Goal: Transaction & Acquisition: Purchase product/service

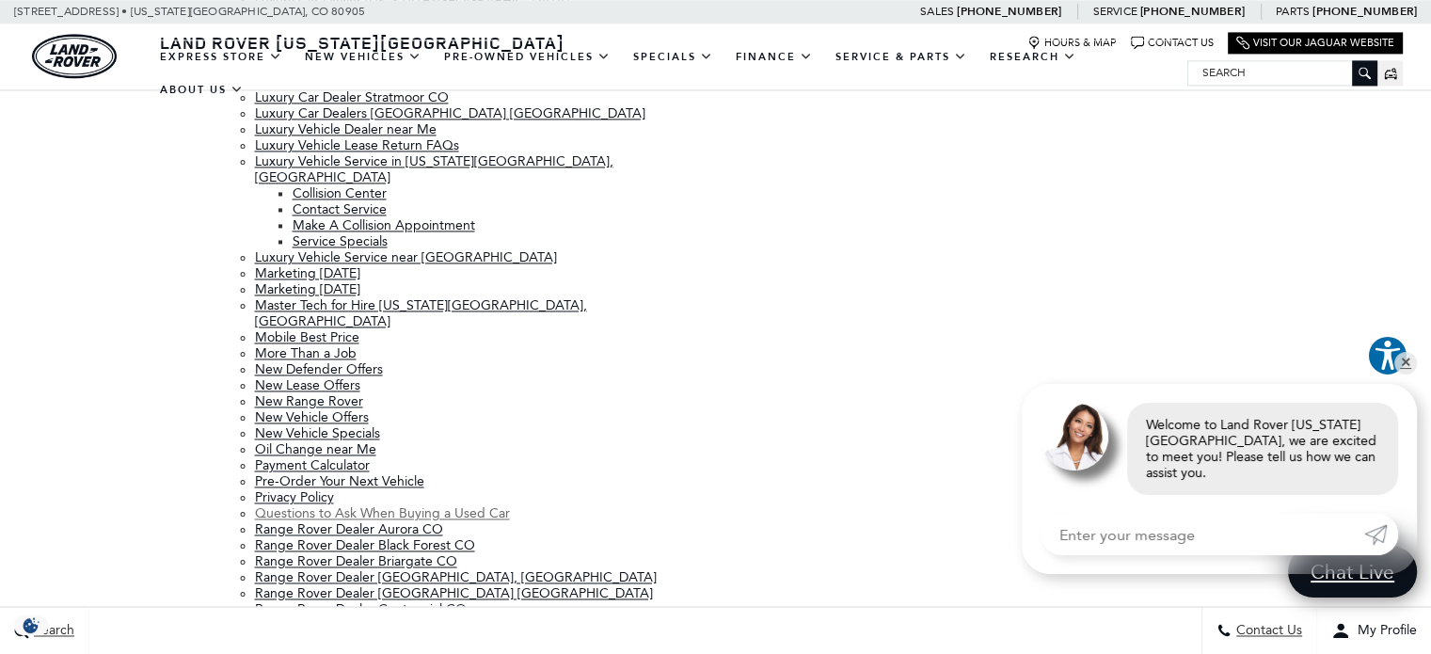
scroll to position [2871, 0]
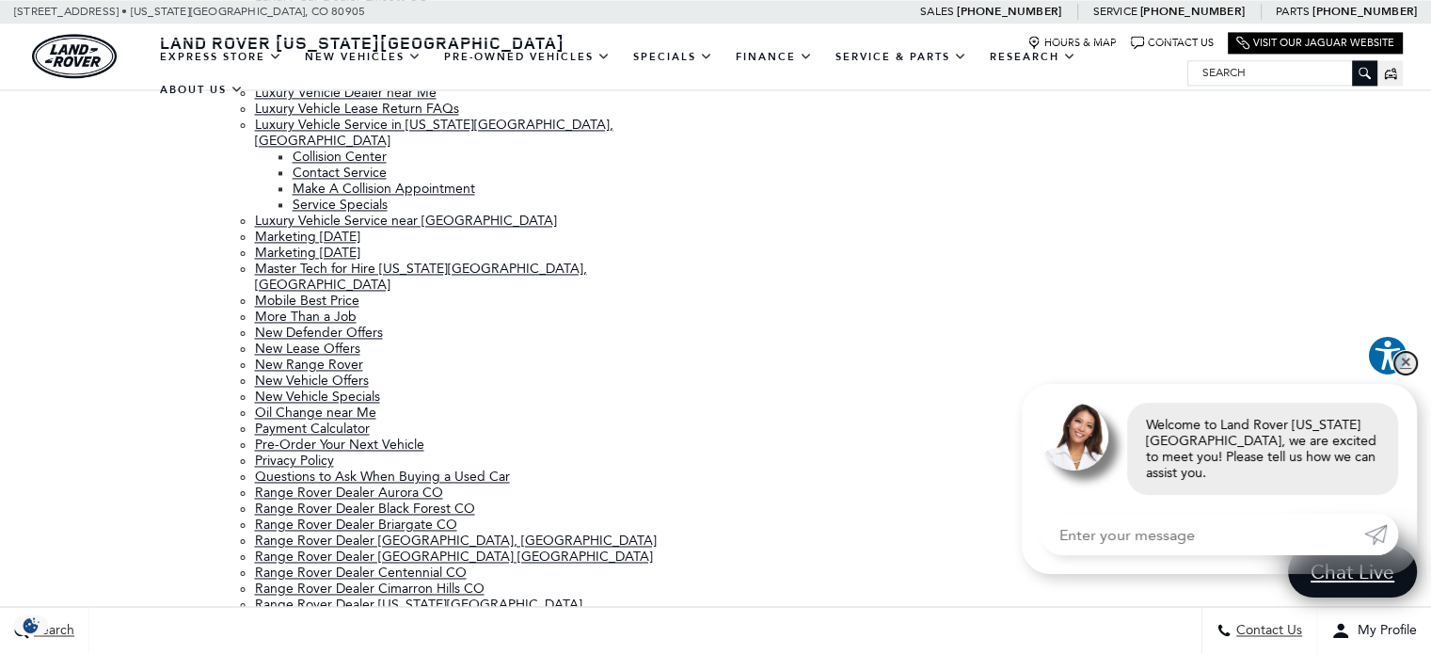
click at [1411, 374] on link "✕" at bounding box center [1405, 363] width 23 height 23
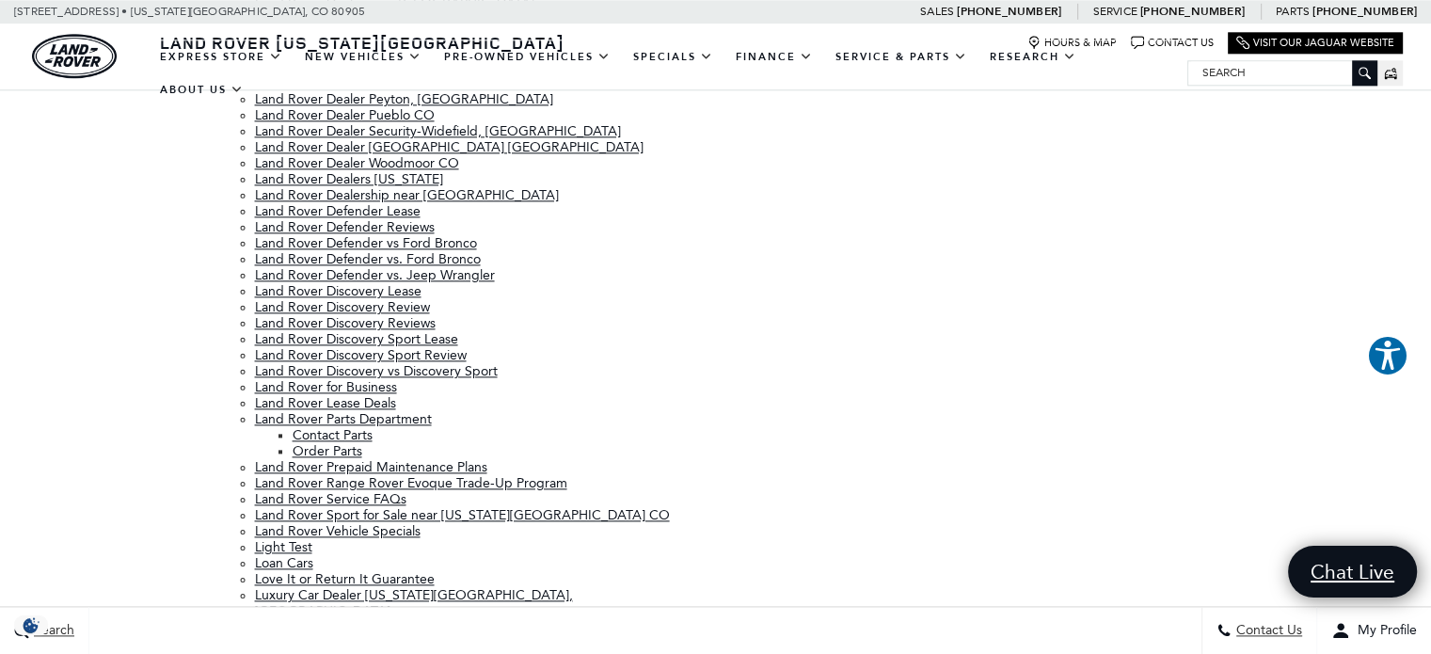
scroll to position [3379, 0]
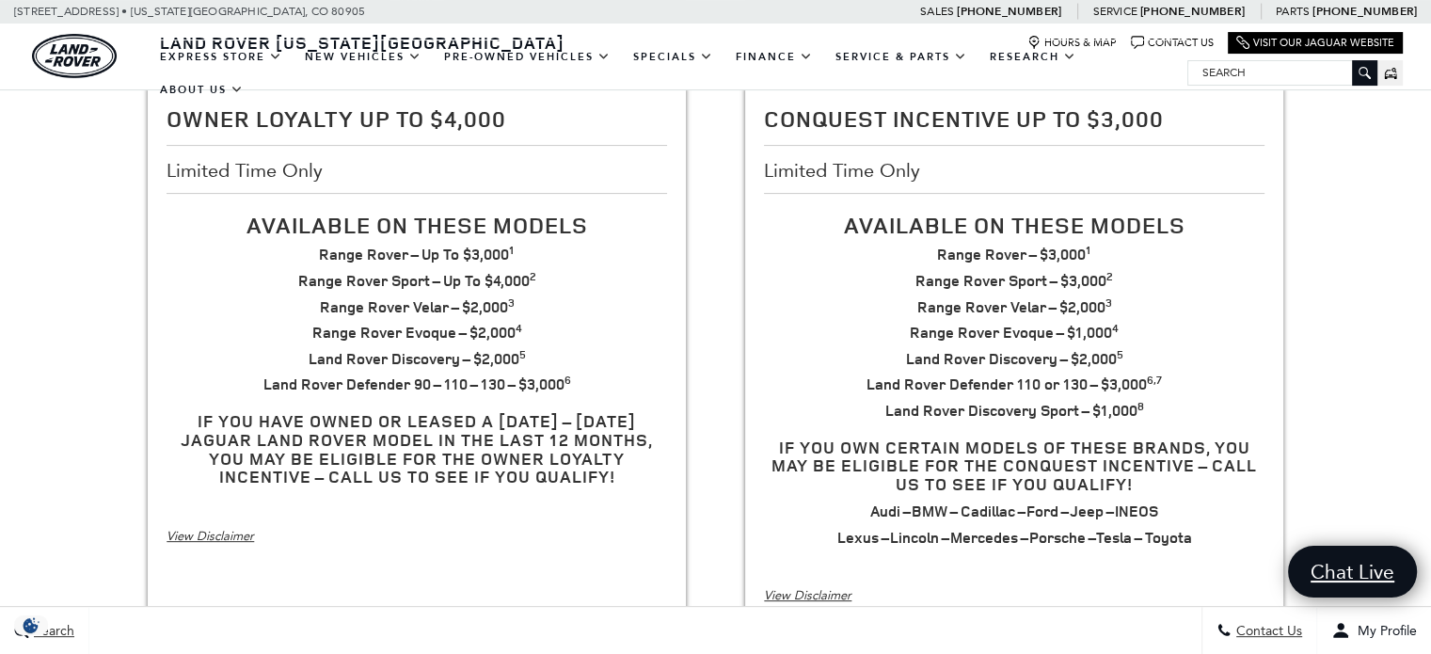
scroll to position [564, 0]
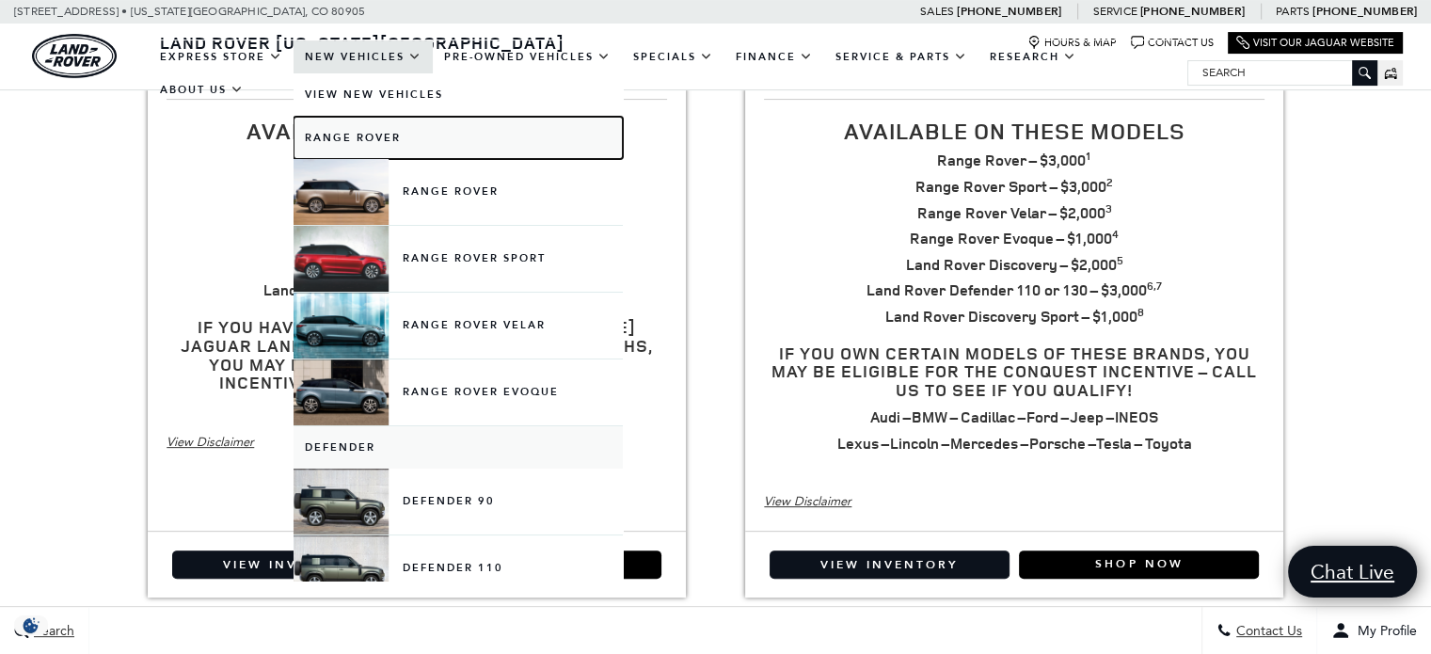
click at [376, 135] on link "Range Rover" at bounding box center [457, 138] width 329 height 42
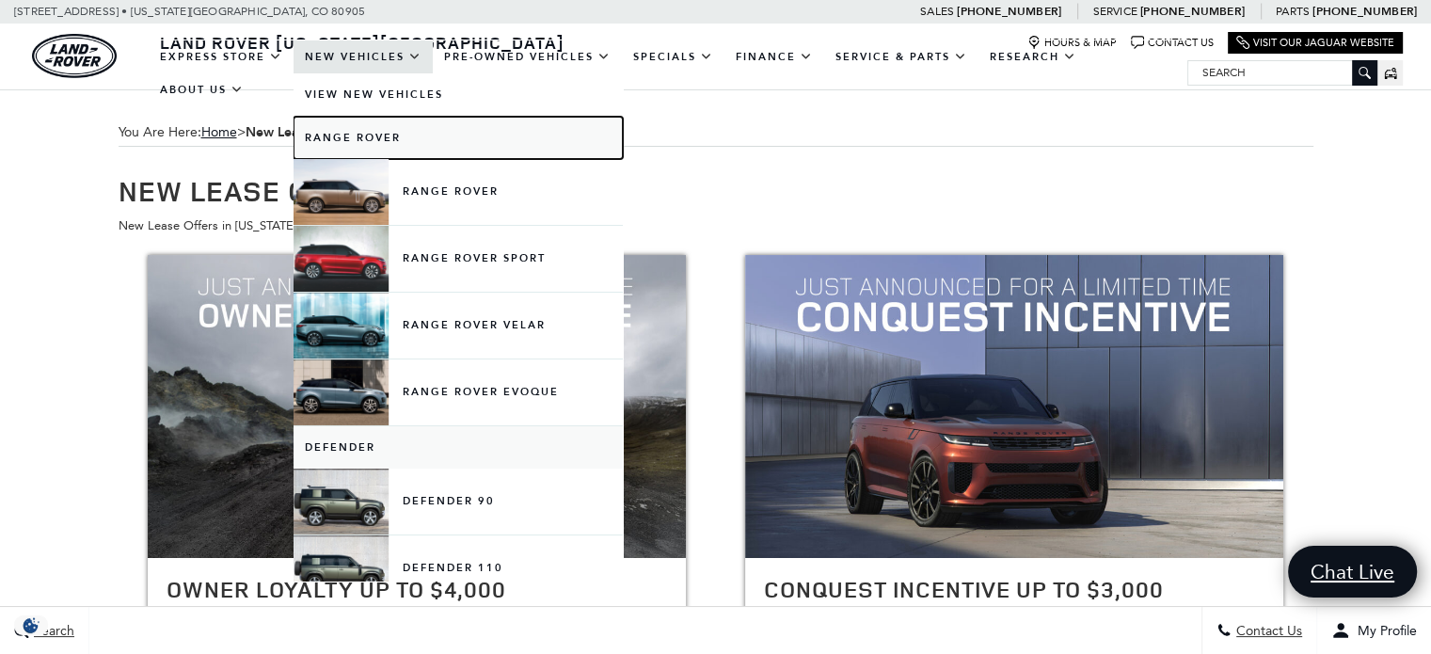
click at [376, 135] on link "Range Rover" at bounding box center [457, 138] width 329 height 42
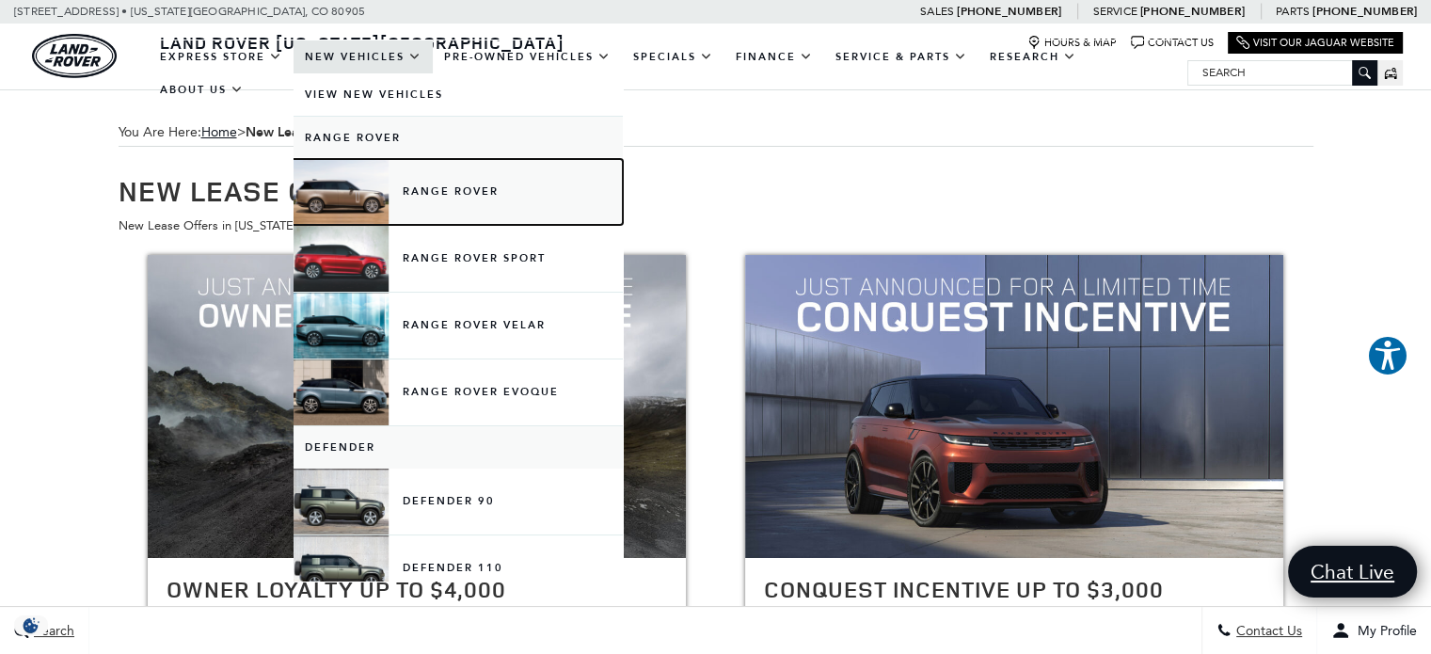
click at [383, 190] on link "Range Rover" at bounding box center [457, 192] width 329 height 66
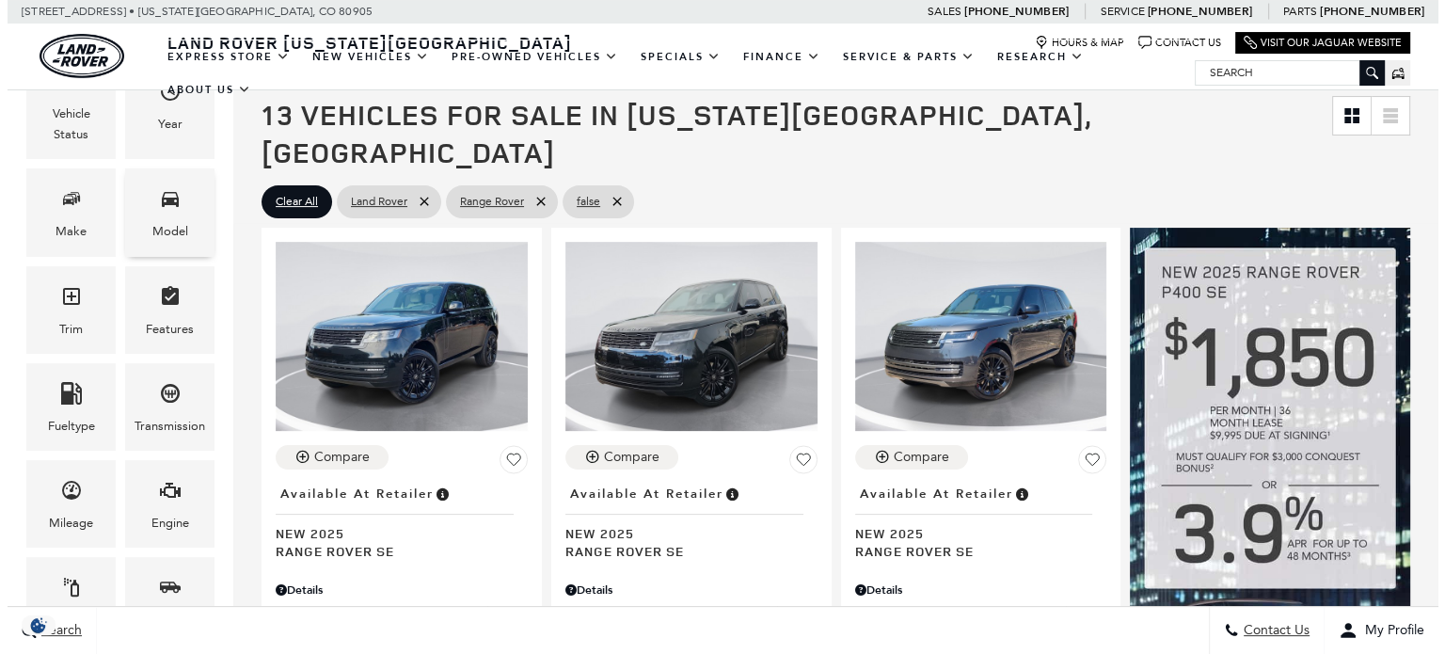
scroll to position [188, 0]
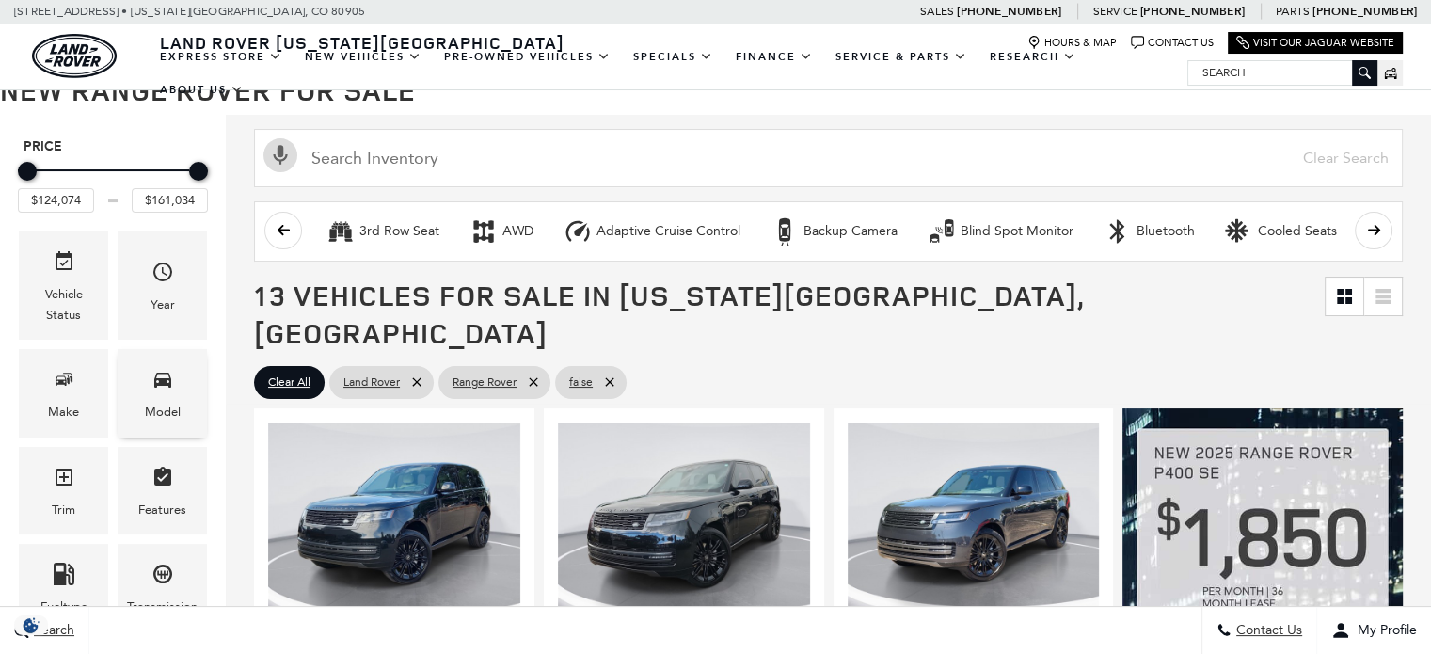
click at [178, 364] on div "Model" at bounding box center [162, 392] width 89 height 87
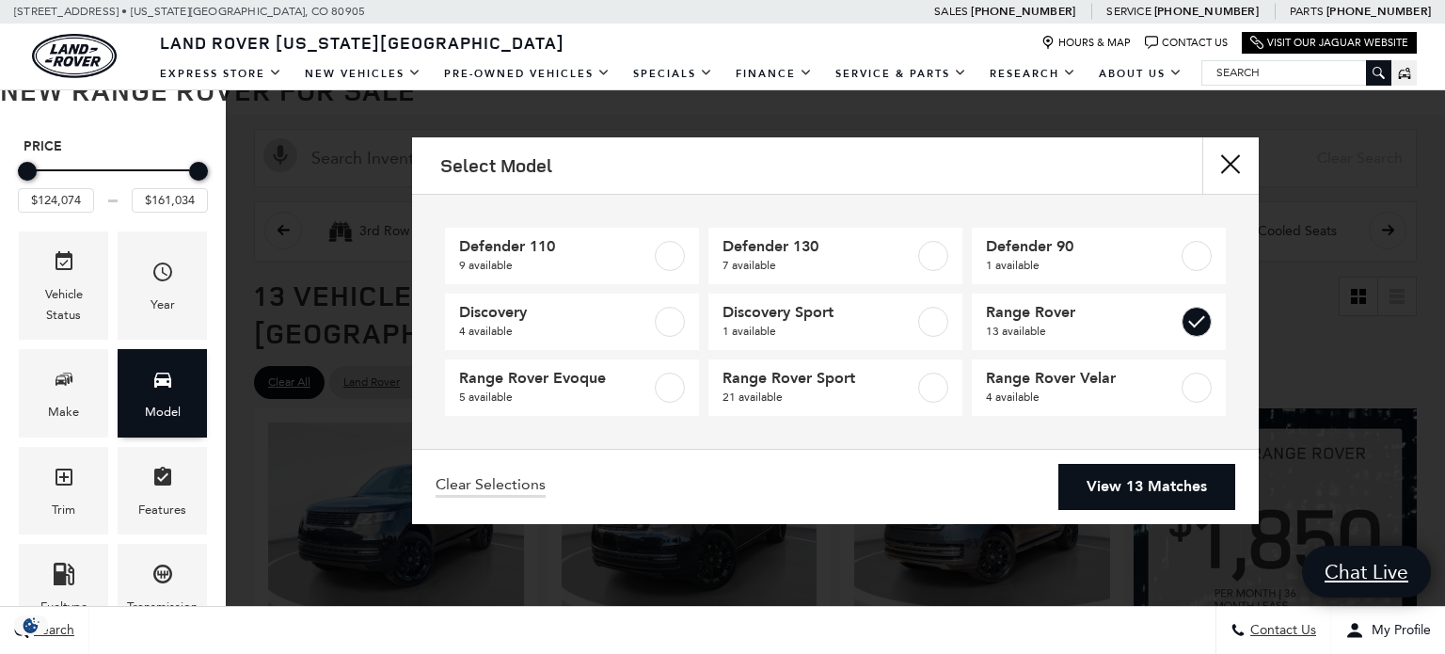
scroll to position [0, 0]
click at [176, 370] on div "Model" at bounding box center [162, 392] width 89 height 87
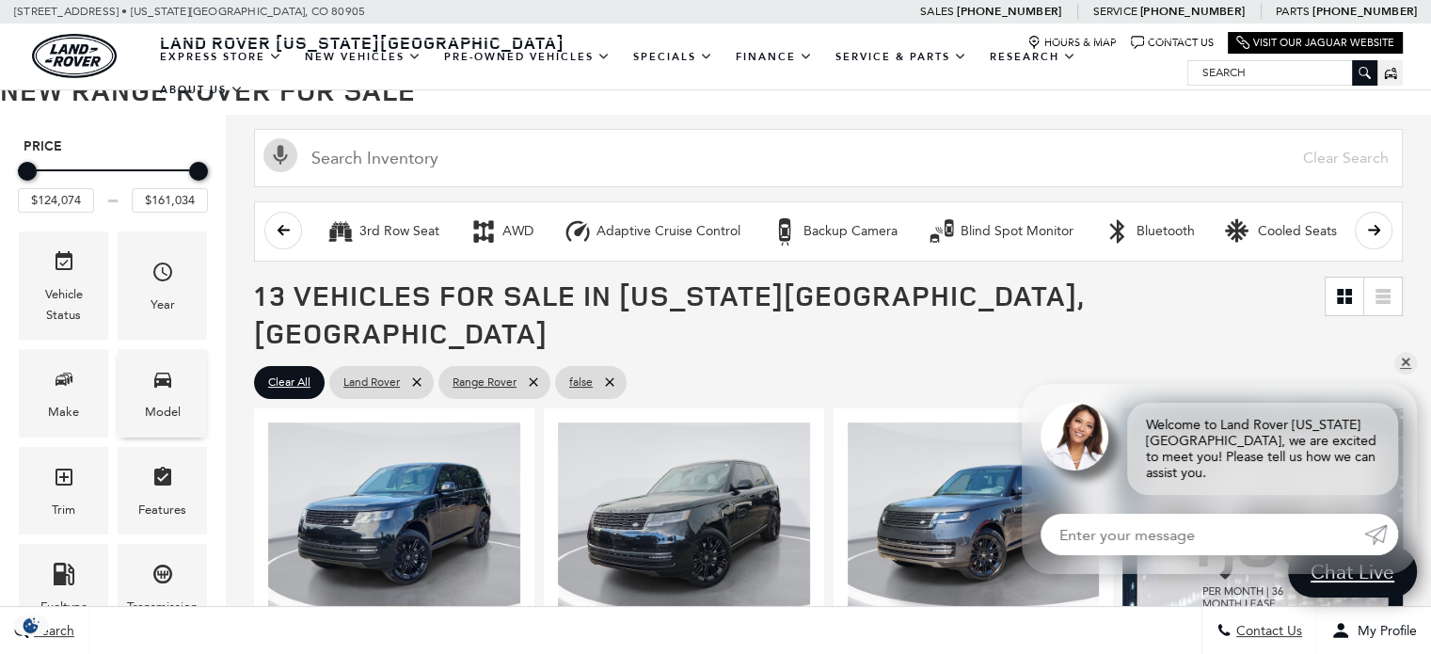
click at [186, 383] on div "Model" at bounding box center [162, 392] width 89 height 87
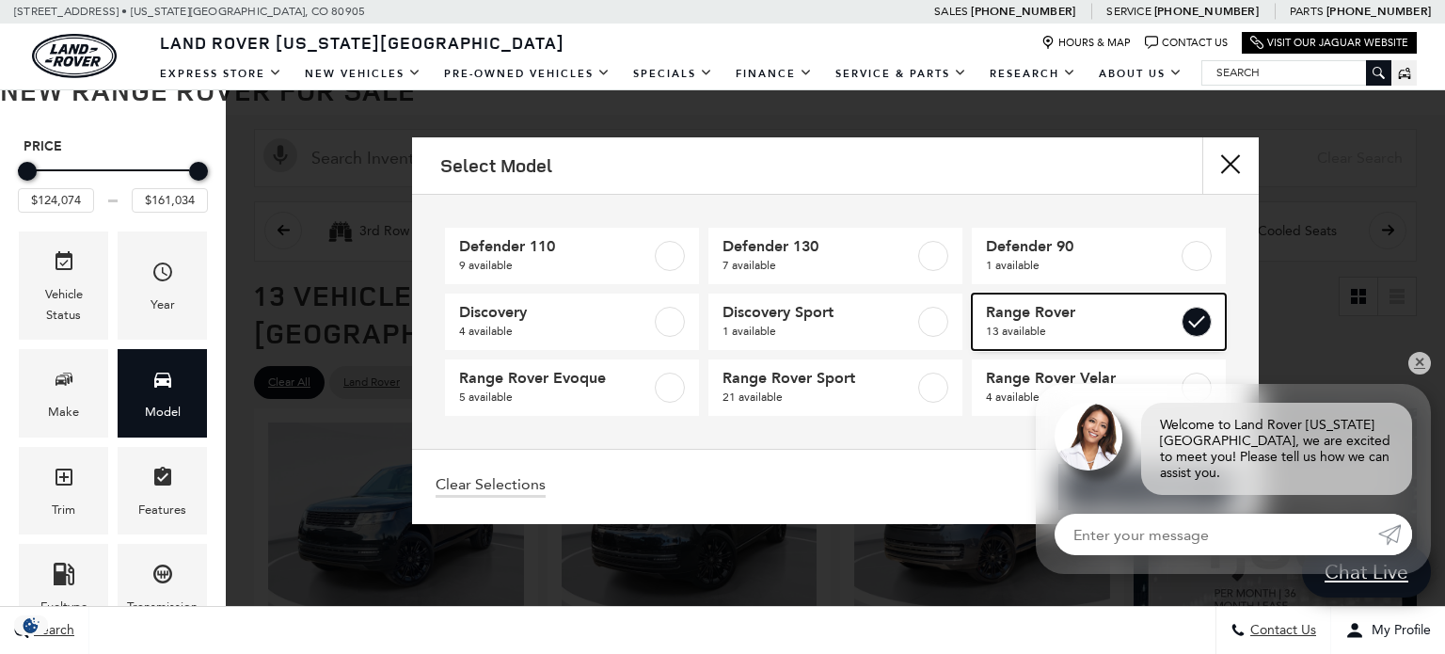
click at [1127, 325] on span "13 available" at bounding box center [1082, 331] width 192 height 19
type input "$57,690"
type input "$171,894"
checkbox input "false"
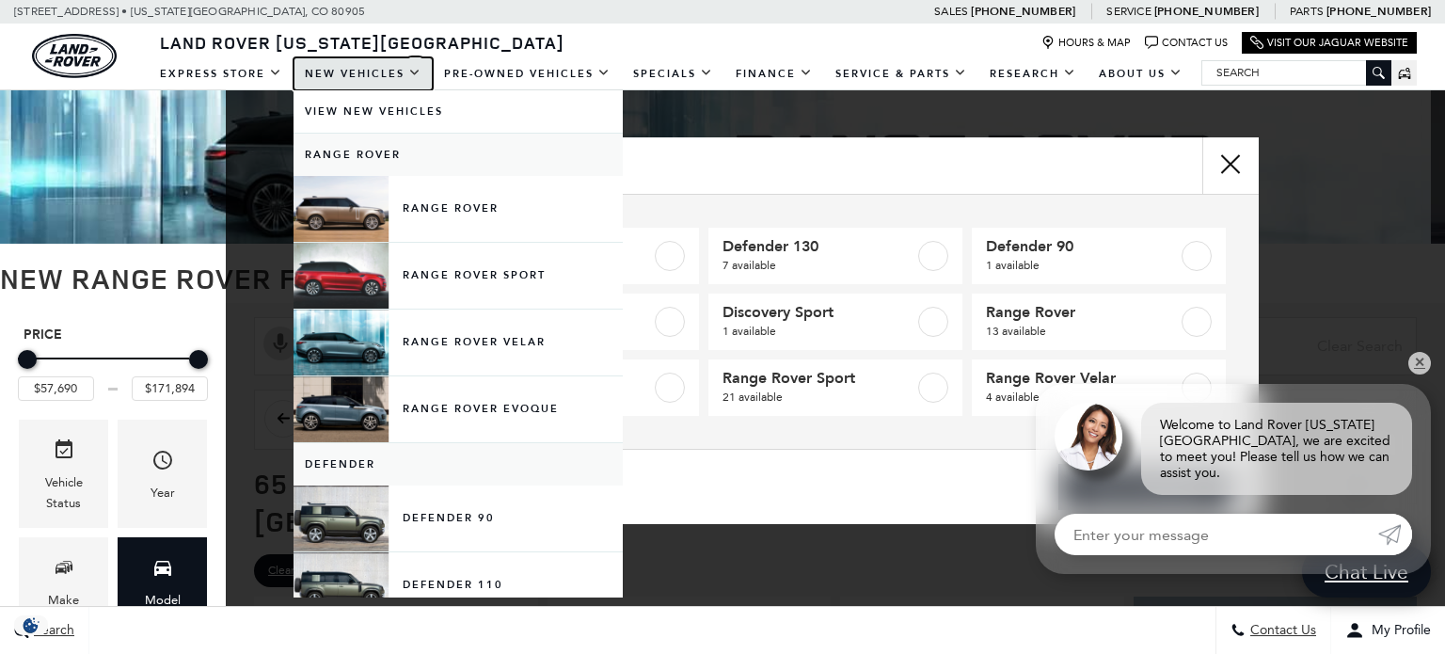
click at [377, 70] on link "New Vehicles" at bounding box center [362, 73] width 139 height 33
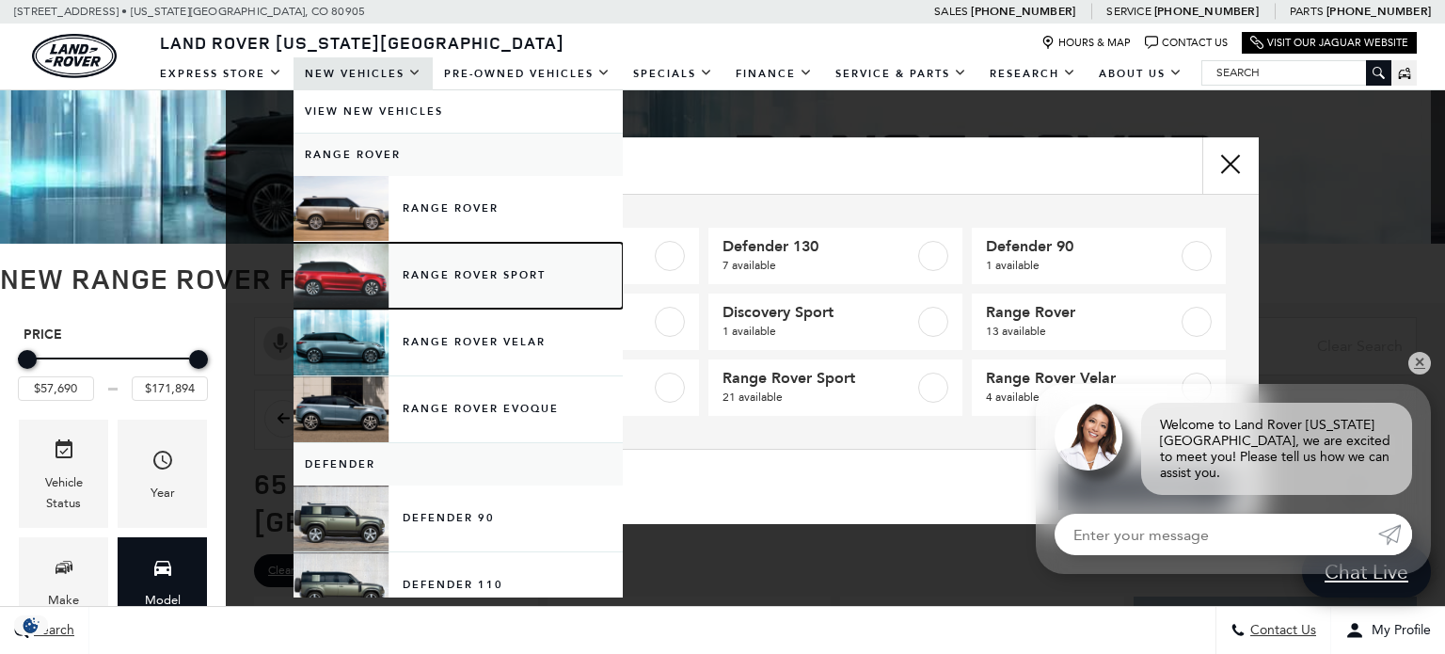
click at [443, 279] on link "Range Rover Sport" at bounding box center [457, 276] width 329 height 66
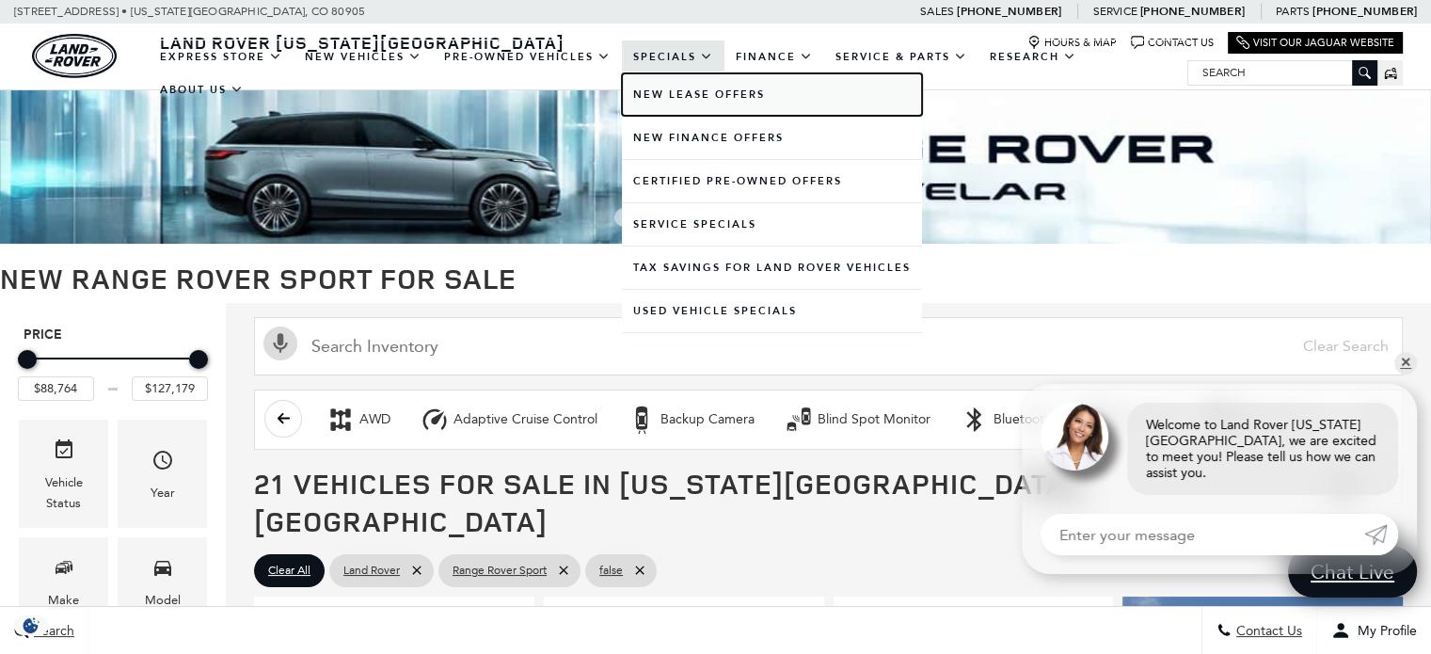
click at [690, 89] on link "New Lease Offers" at bounding box center [772, 94] width 300 height 42
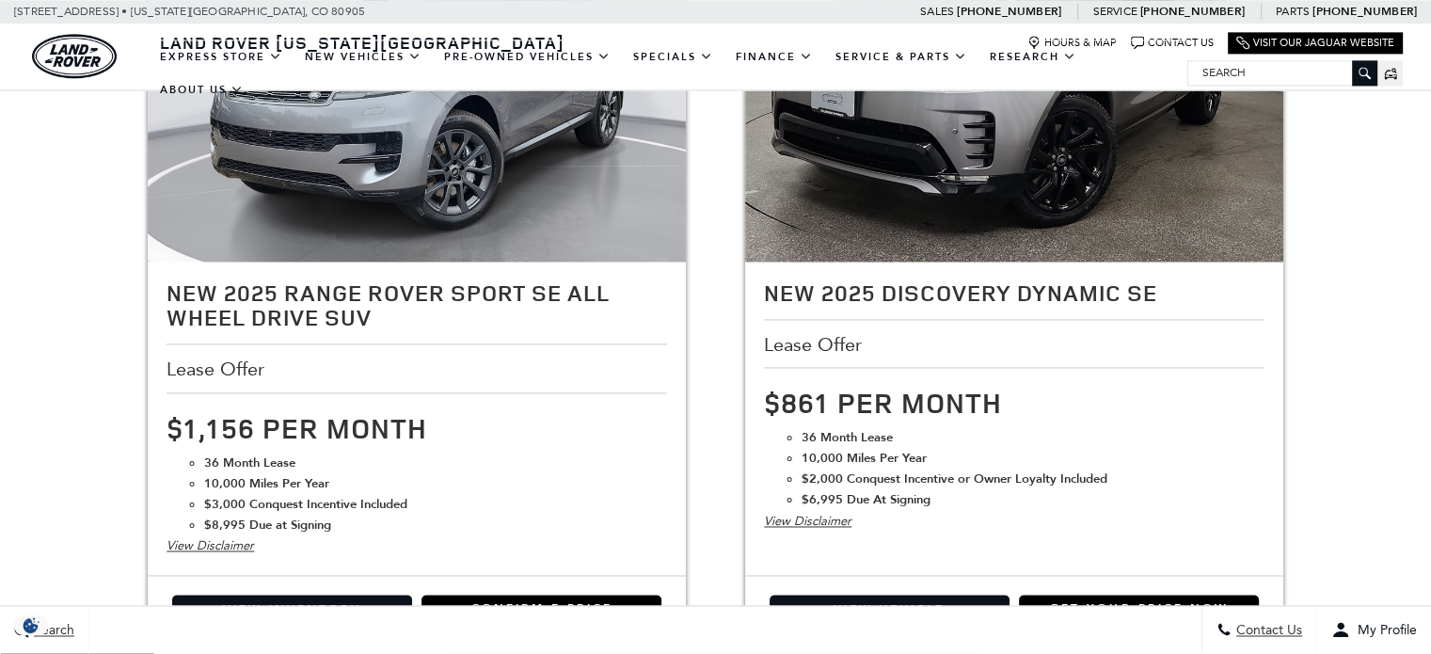
scroll to position [3386, 0]
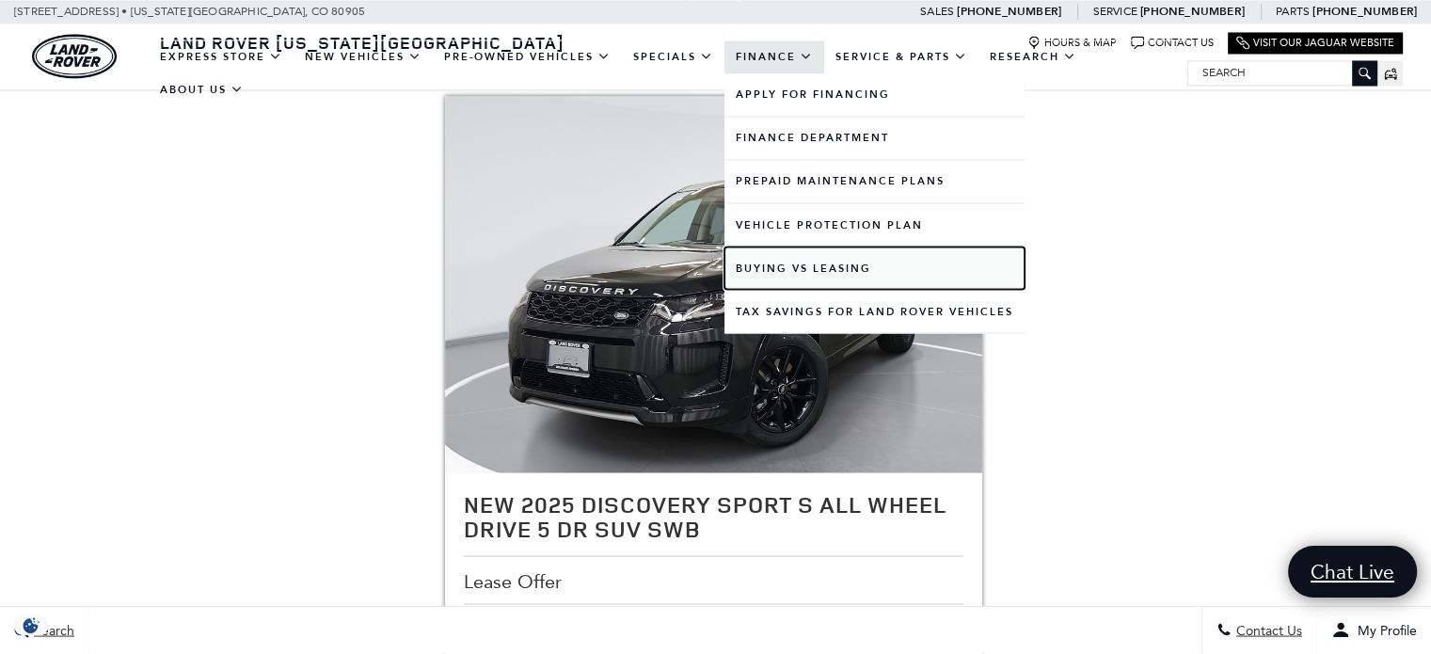
click at [821, 255] on link "Buying vs Leasing" at bounding box center [874, 267] width 300 height 42
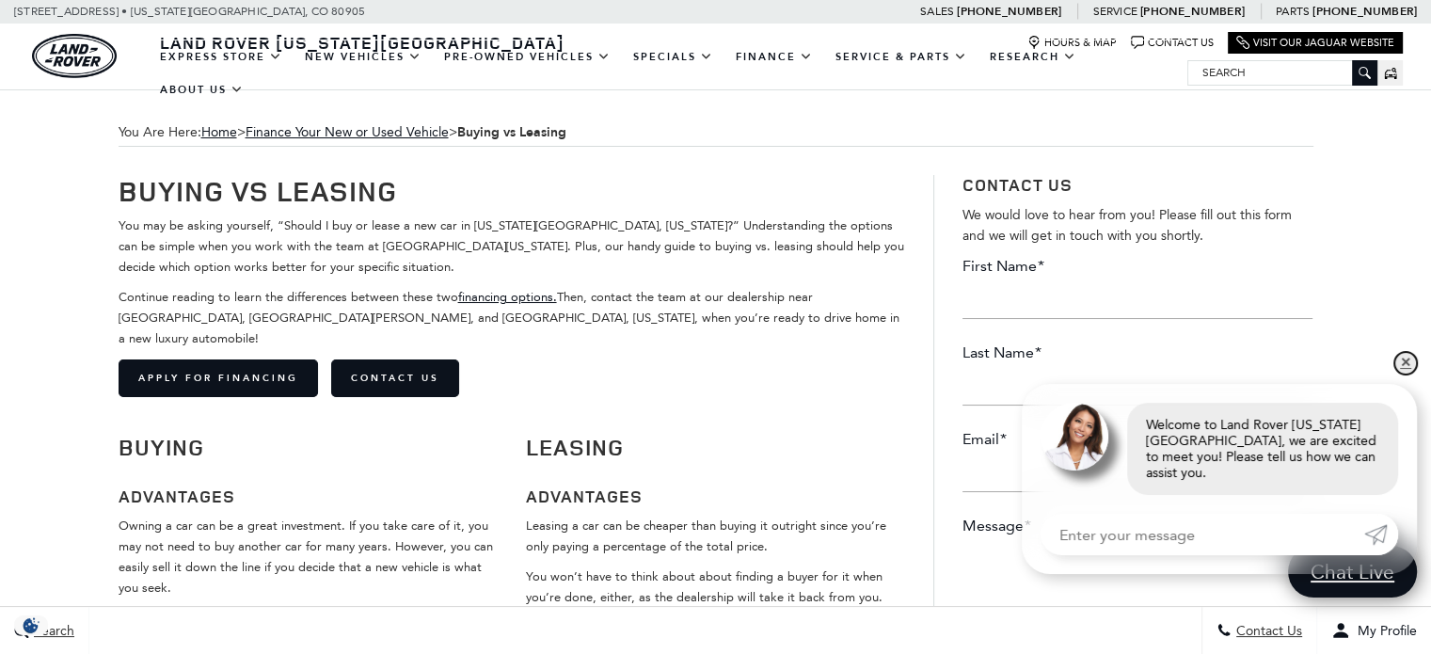
drag, startPoint x: 1407, startPoint y: 385, endPoint x: 1364, endPoint y: 384, distance: 43.3
click at [1407, 374] on link "✕" at bounding box center [1405, 363] width 23 height 23
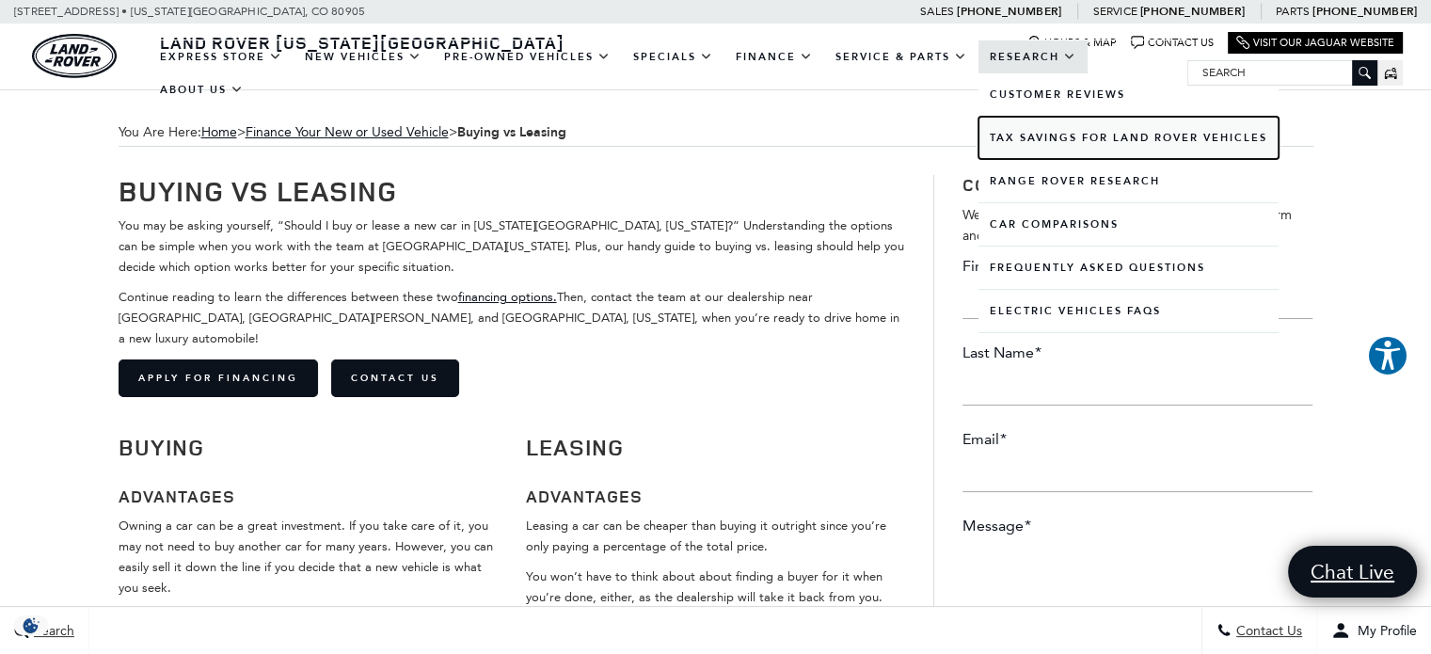
click at [1071, 133] on link "Tax Savings for Land Rover Vehicles" at bounding box center [1128, 138] width 300 height 42
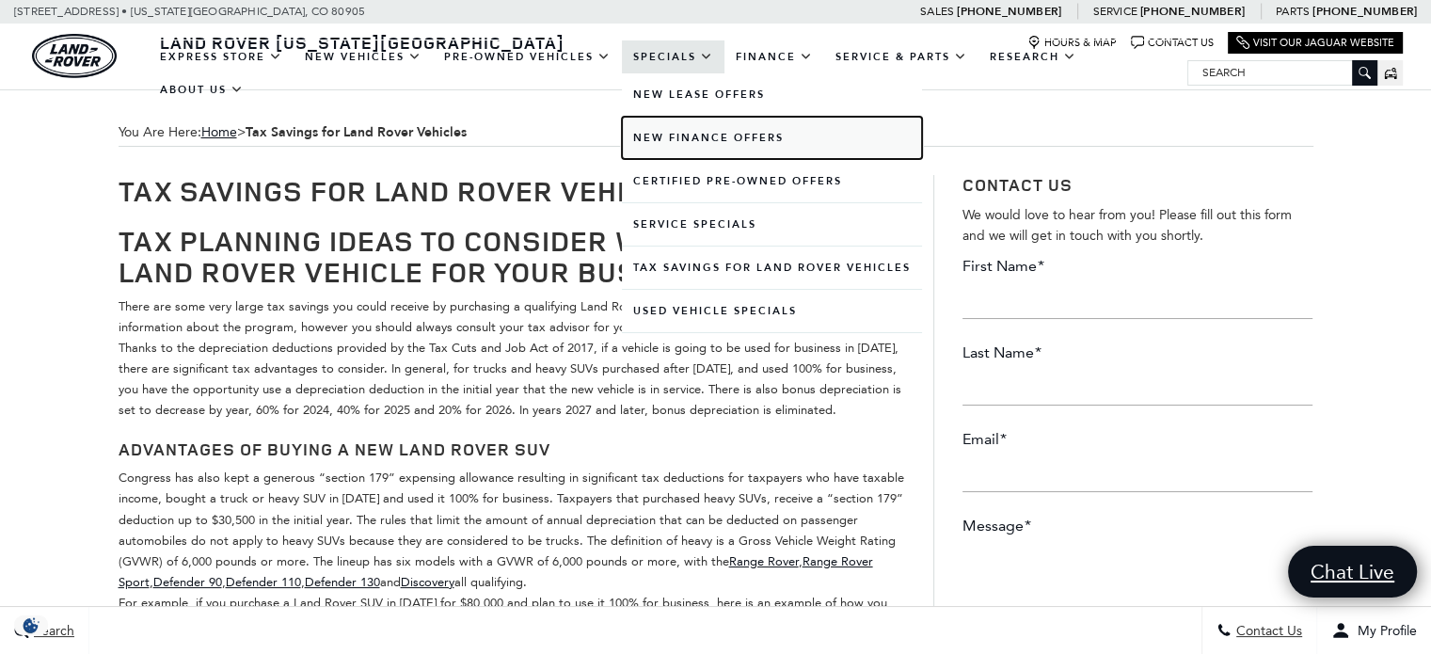
click at [677, 131] on link "New Finance Offers" at bounding box center [772, 138] width 300 height 42
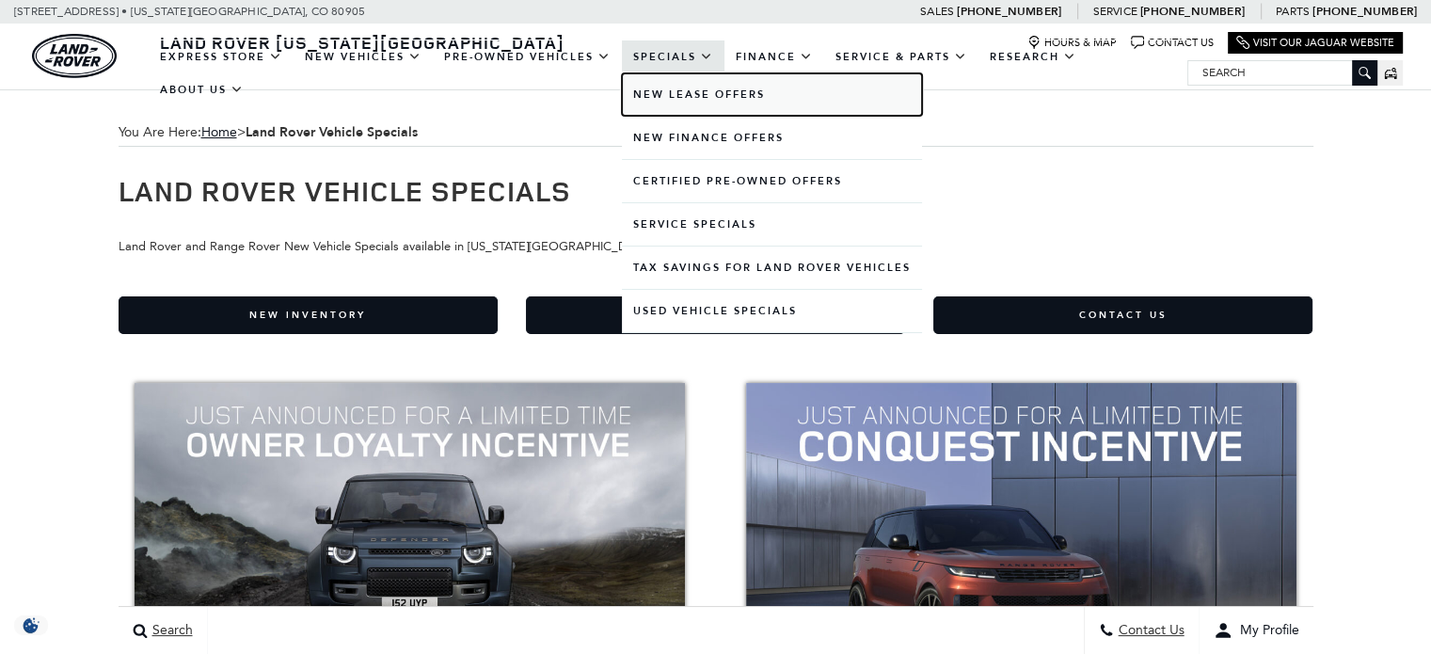
click at [688, 103] on link "New Lease Offers" at bounding box center [772, 94] width 300 height 42
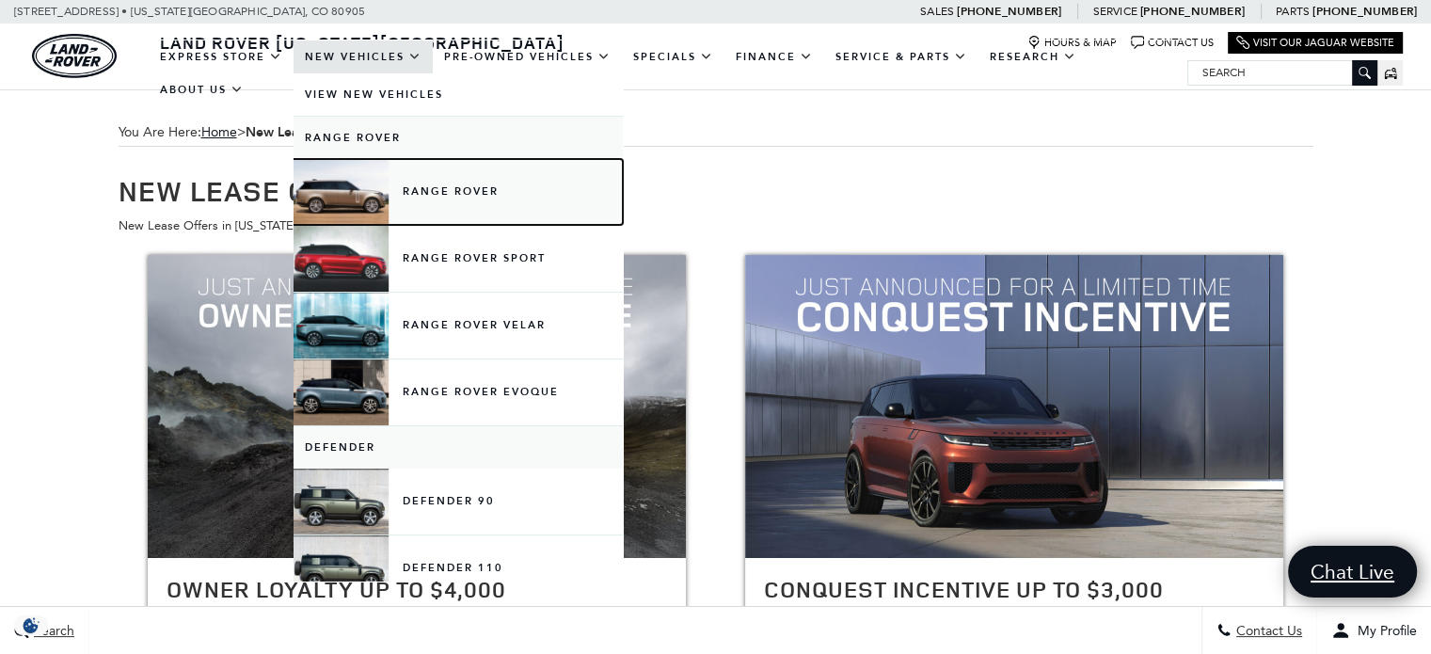
click at [391, 183] on link "Range Rover" at bounding box center [457, 192] width 329 height 66
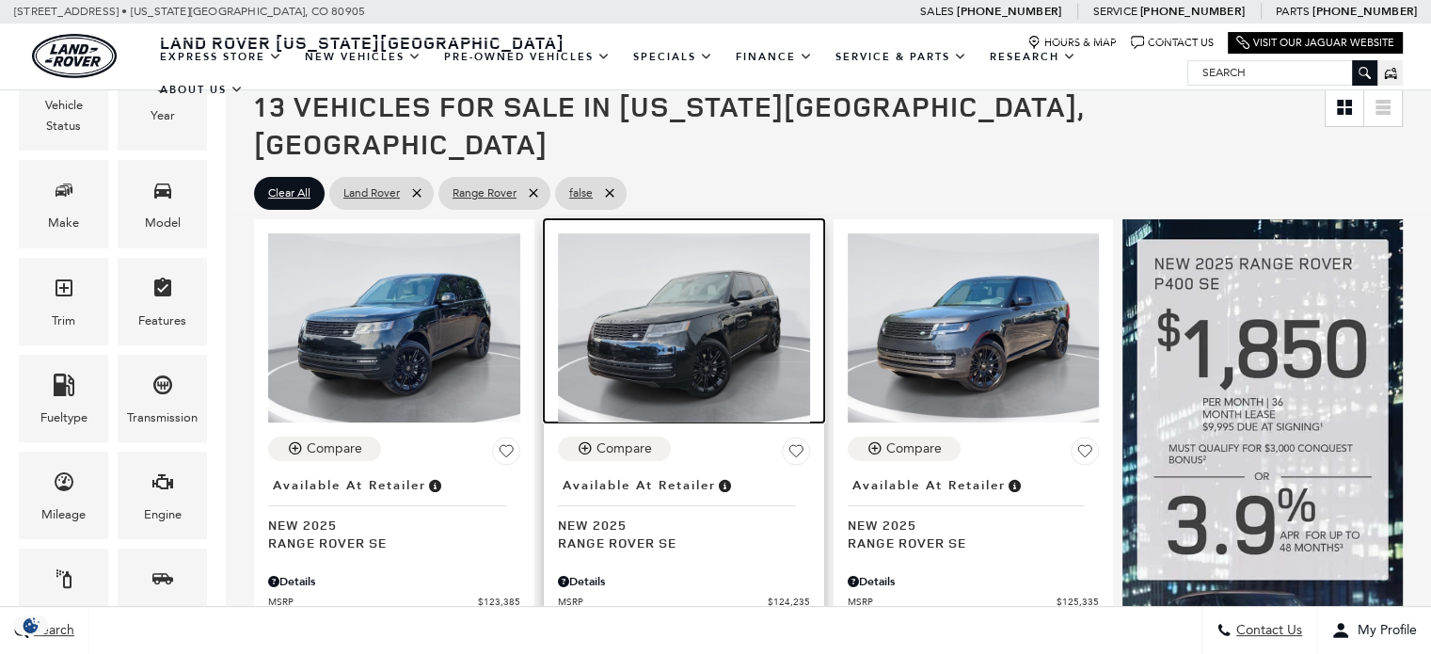
click at [663, 253] on img at bounding box center [684, 327] width 252 height 189
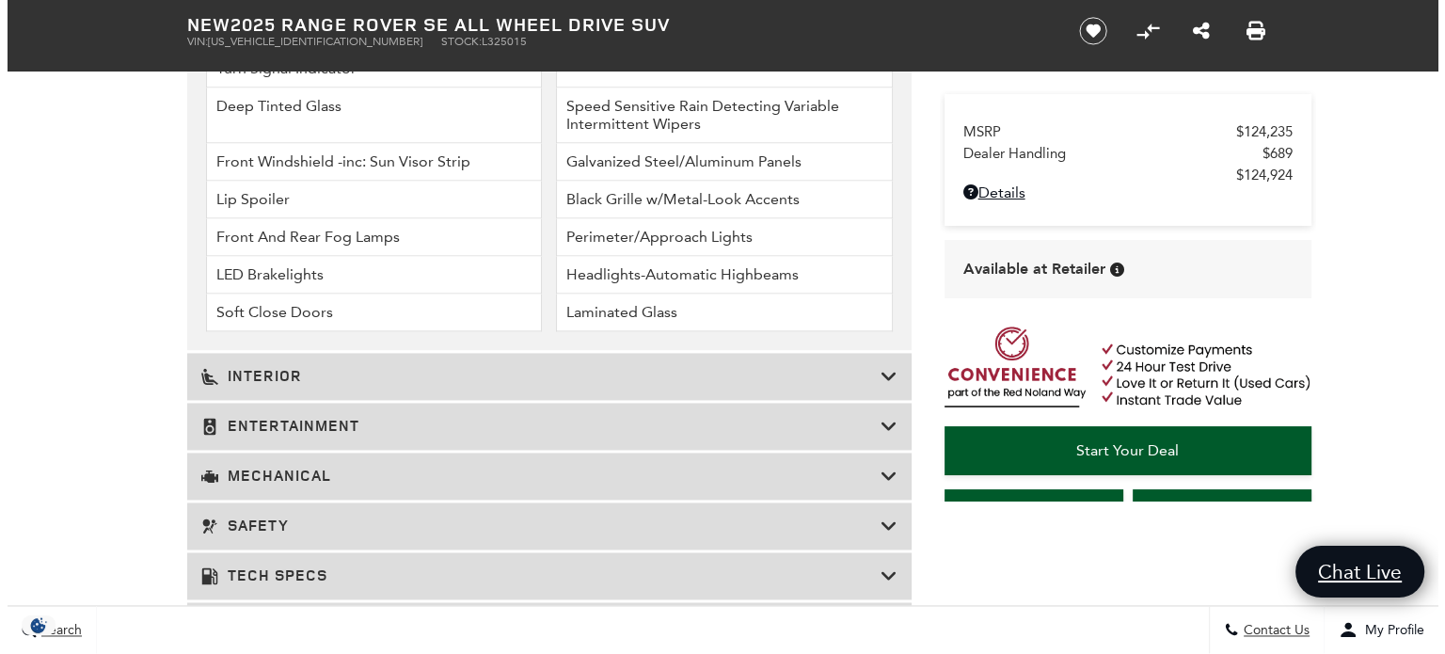
scroll to position [2728, 0]
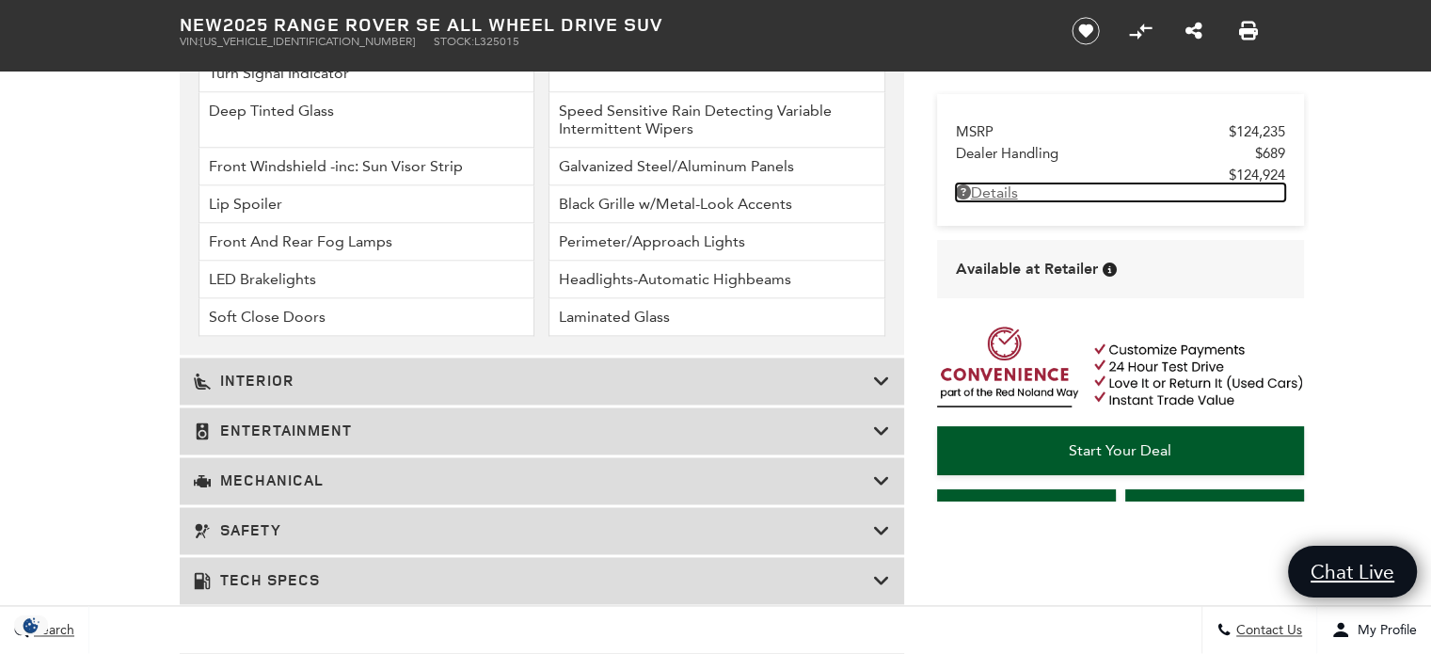
click at [986, 198] on link "Details" at bounding box center [1120, 192] width 329 height 18
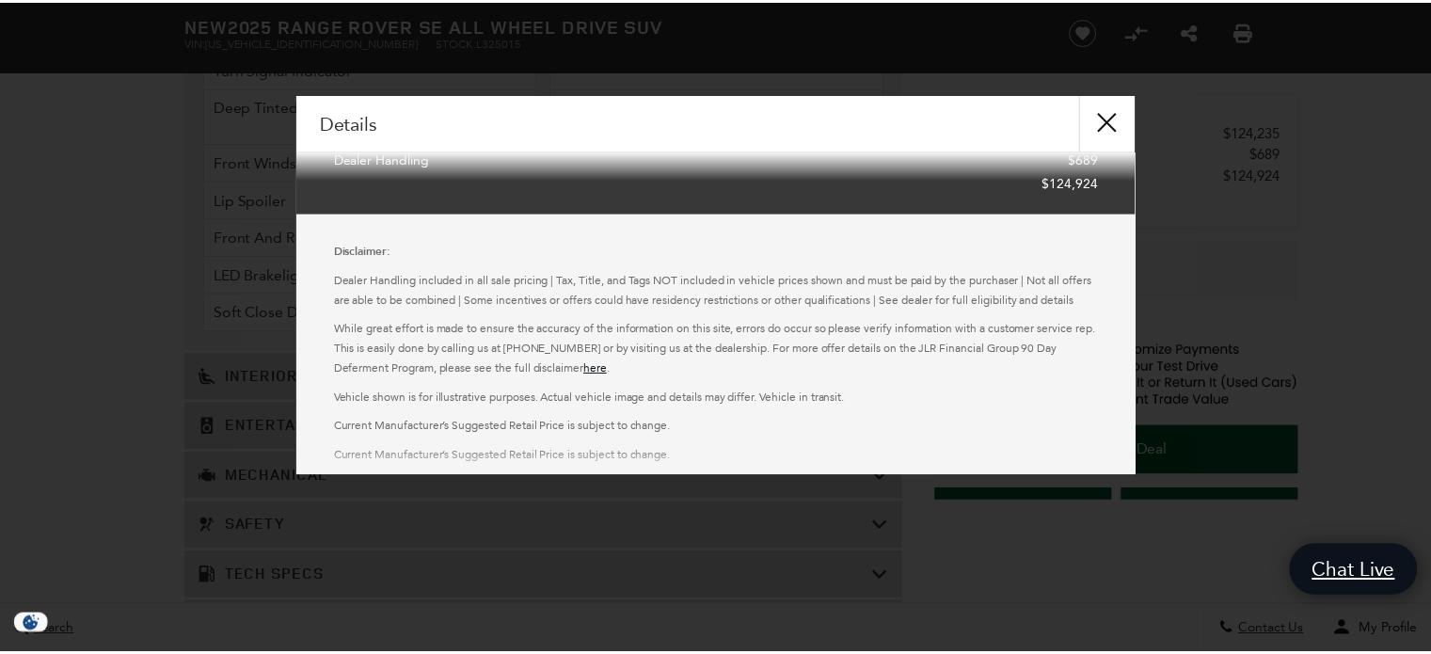
scroll to position [287, 0]
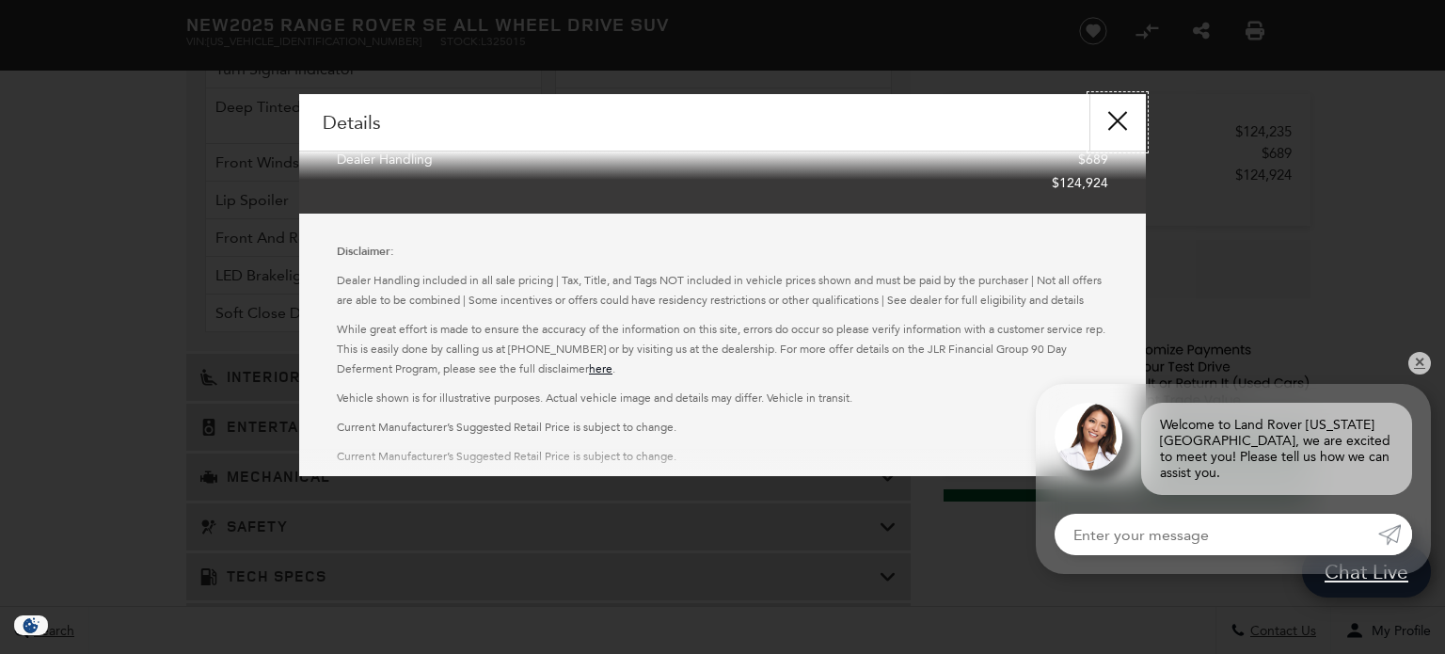
click at [1114, 120] on button "close" at bounding box center [1117, 122] width 56 height 56
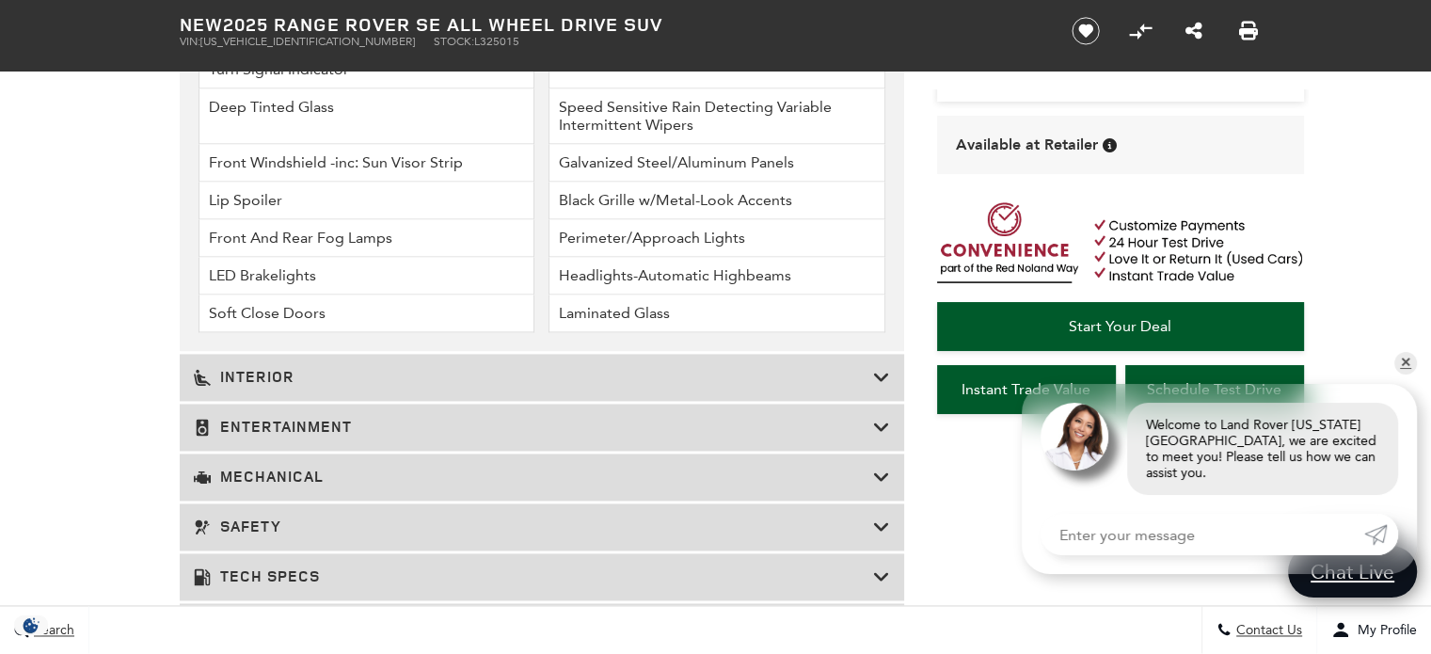
scroll to position [282, 0]
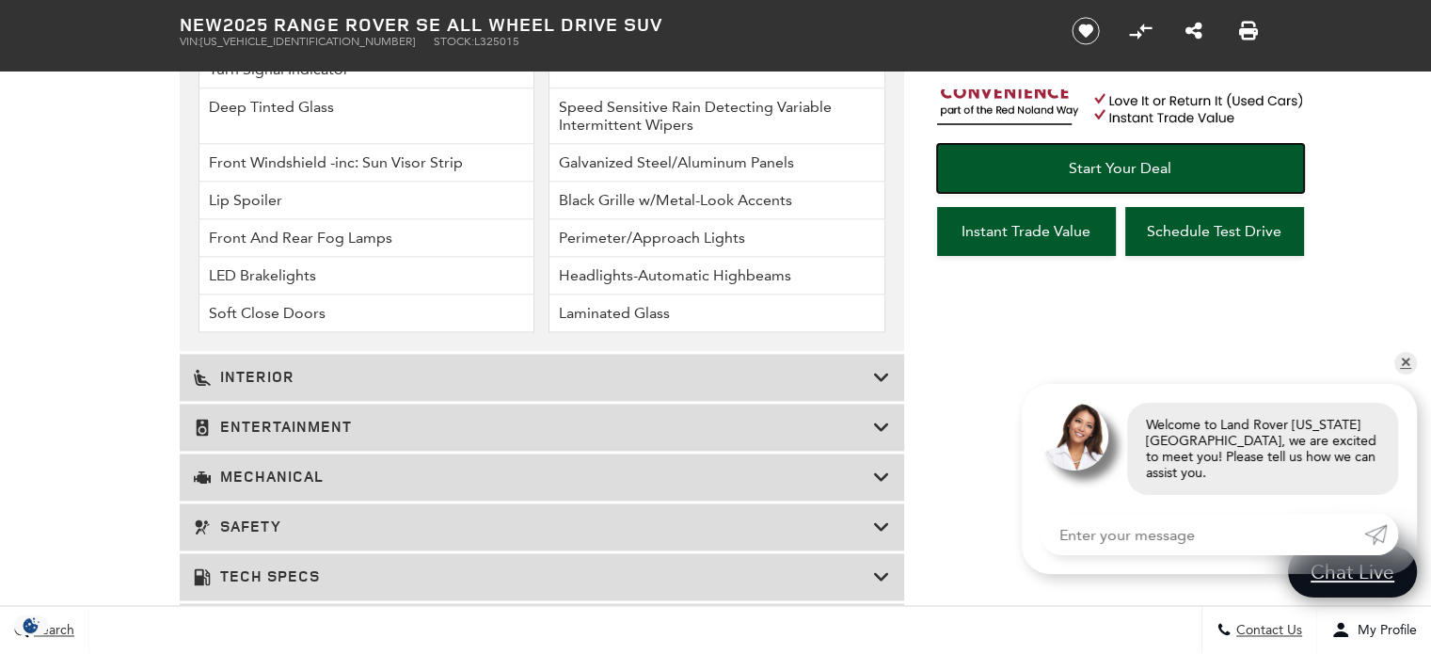
click at [1106, 172] on span "Start Your Deal" at bounding box center [1120, 168] width 103 height 18
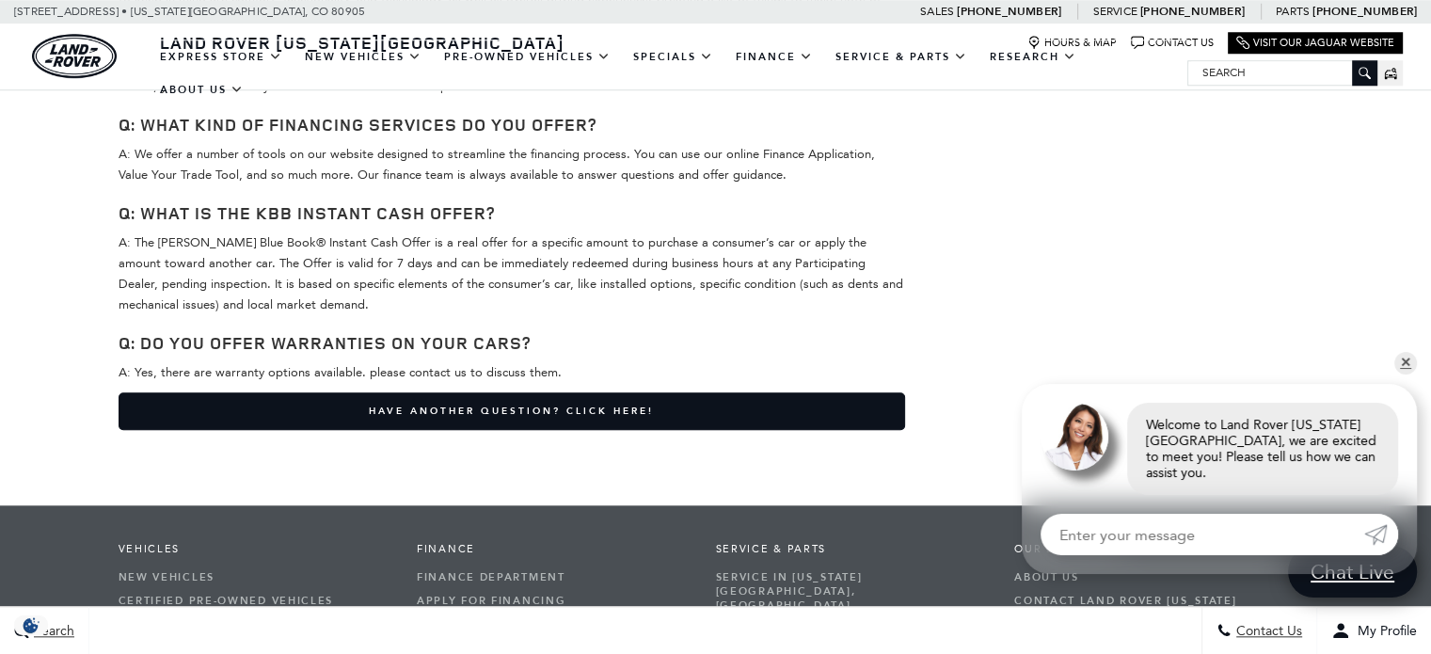
scroll to position [2088, 0]
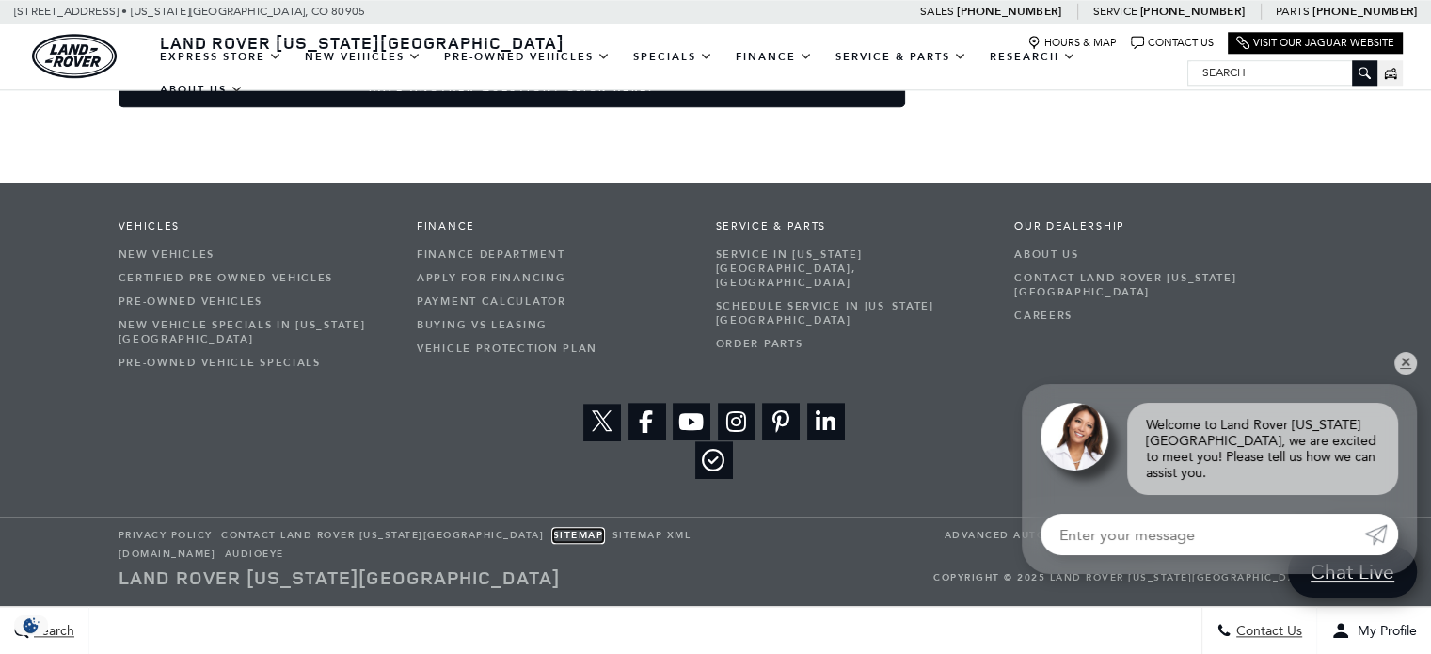
click at [553, 534] on link "Sitemap" at bounding box center [578, 535] width 51 height 13
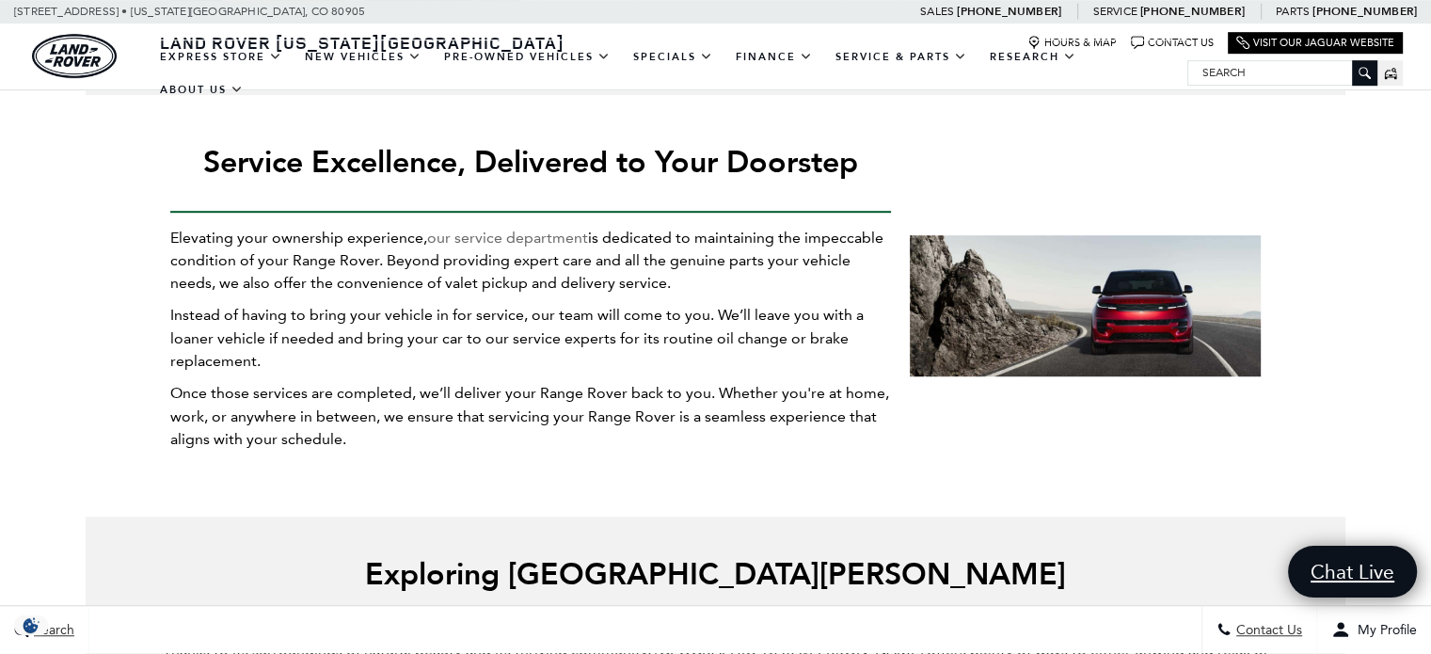
scroll to position [1223, 0]
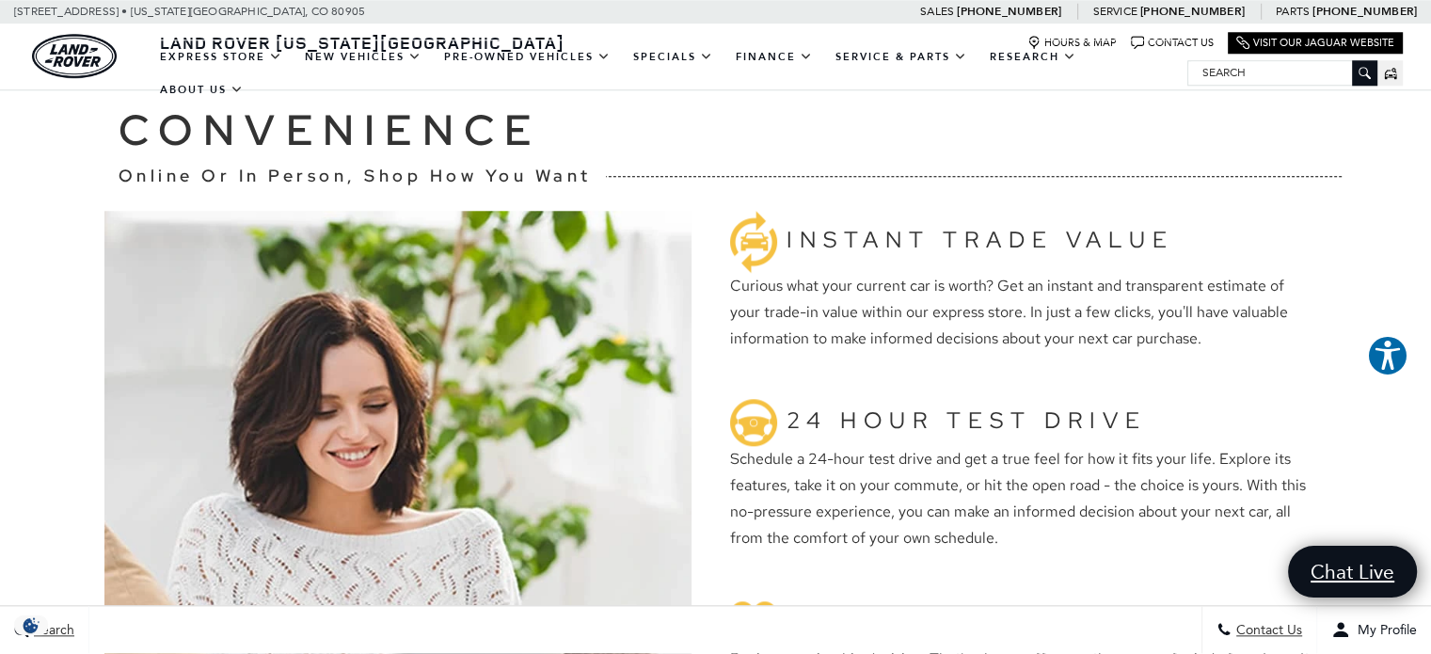
scroll to position [1975, 0]
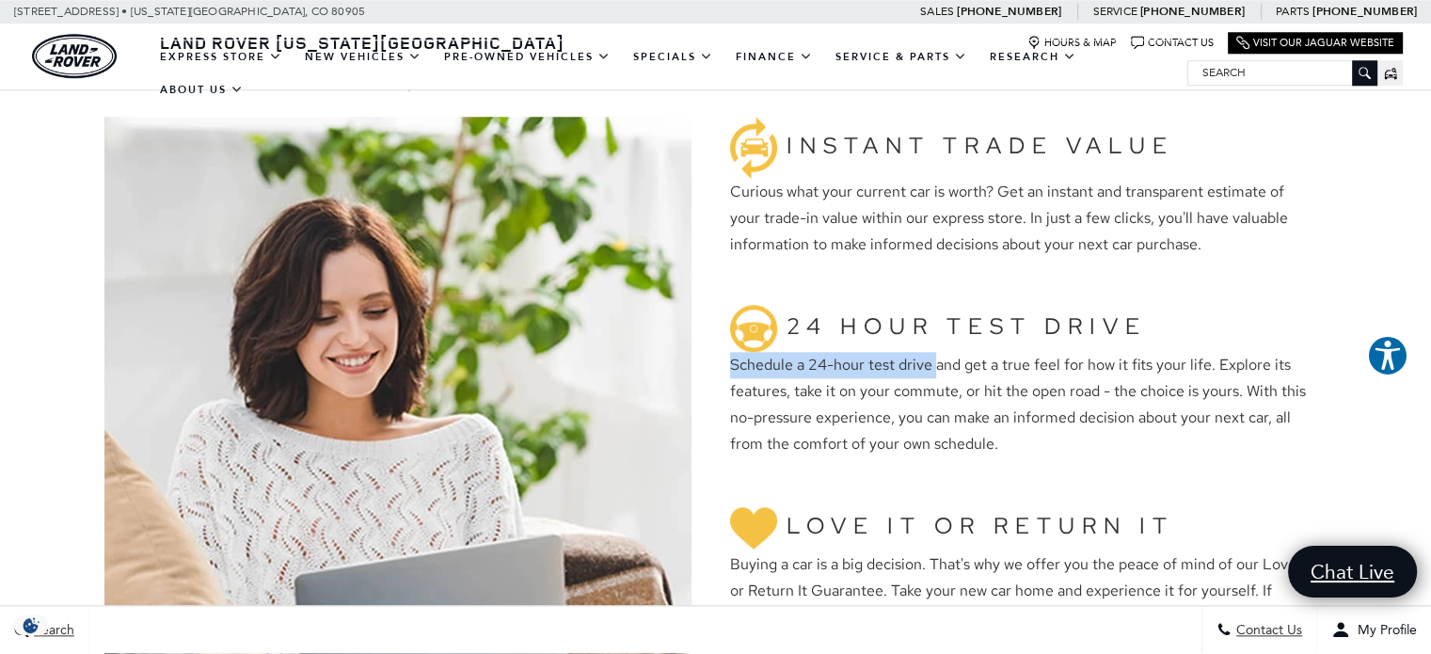
drag, startPoint x: 719, startPoint y: 362, endPoint x: 933, endPoint y: 369, distance: 214.6
click at [933, 369] on div "Instant Trade Value Curious what your current car is worth? Get an instant and …" at bounding box center [1021, 497] width 611 height 760
copy p "Schedule a 24-hour test drive"
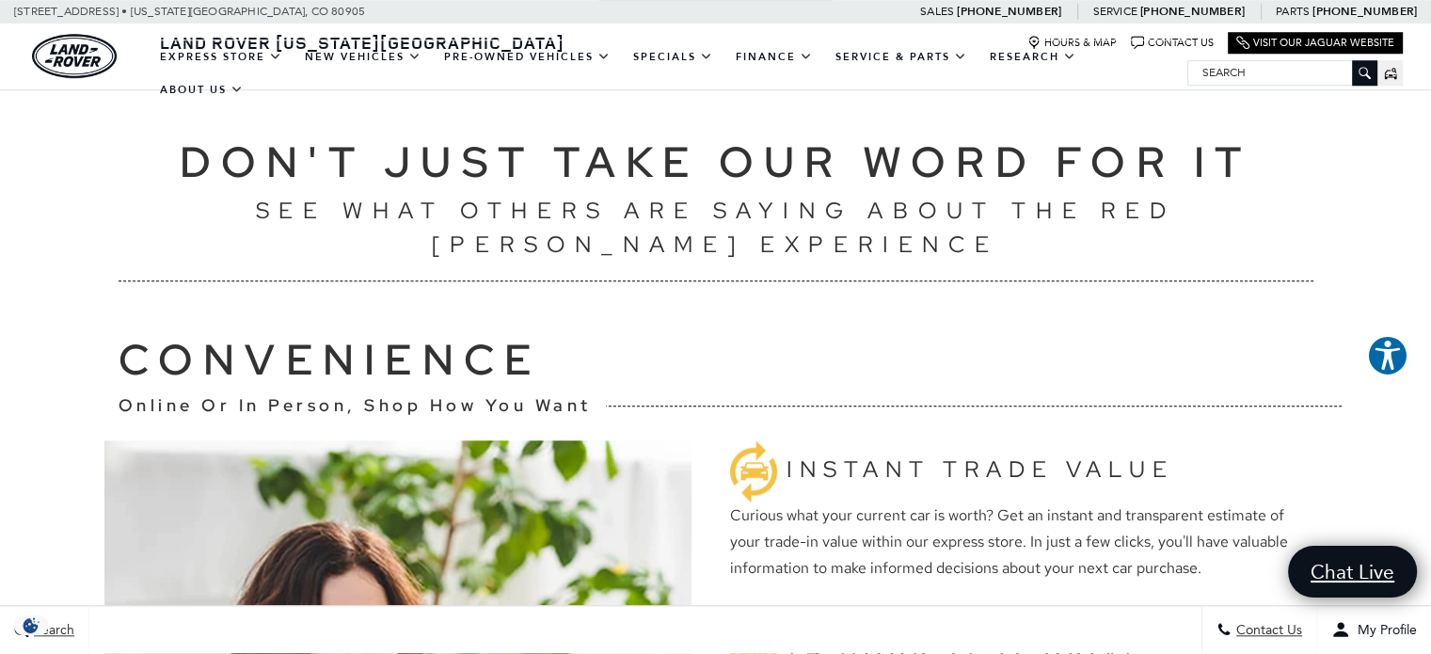
scroll to position [1505, 0]
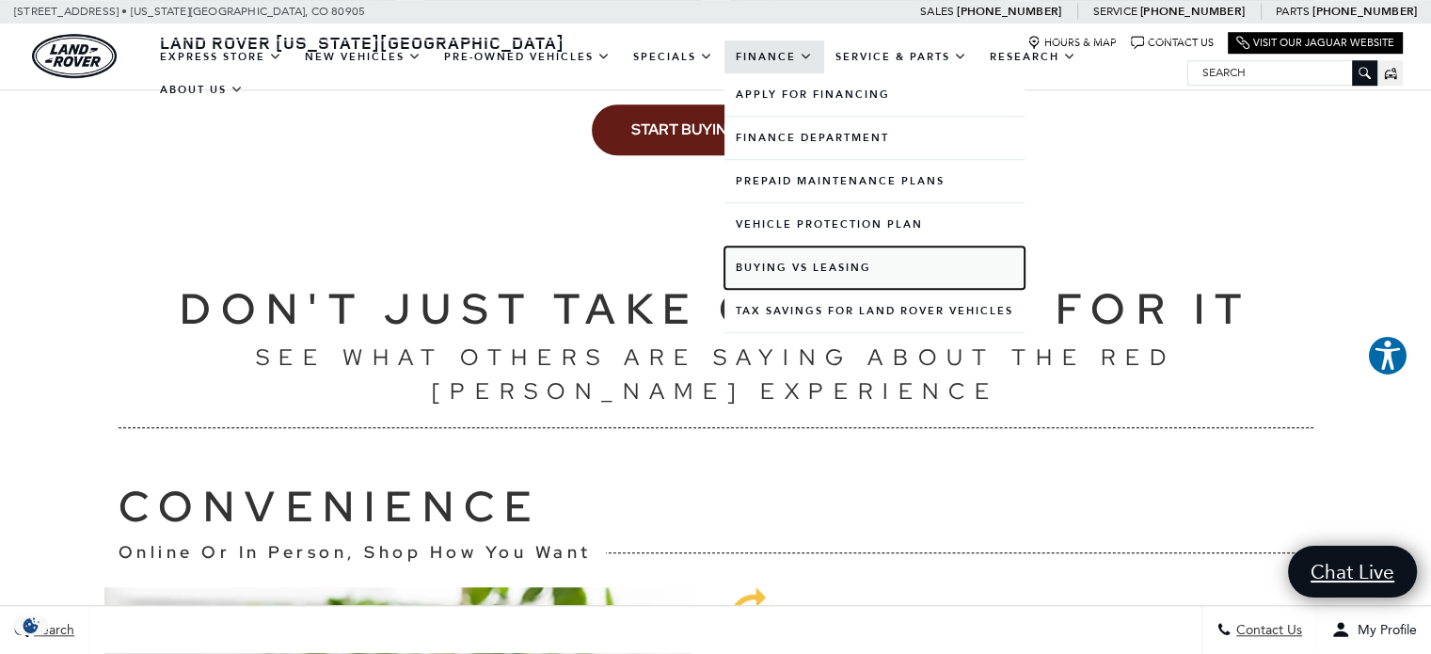
click at [816, 268] on link "Buying vs Leasing" at bounding box center [874, 267] width 300 height 42
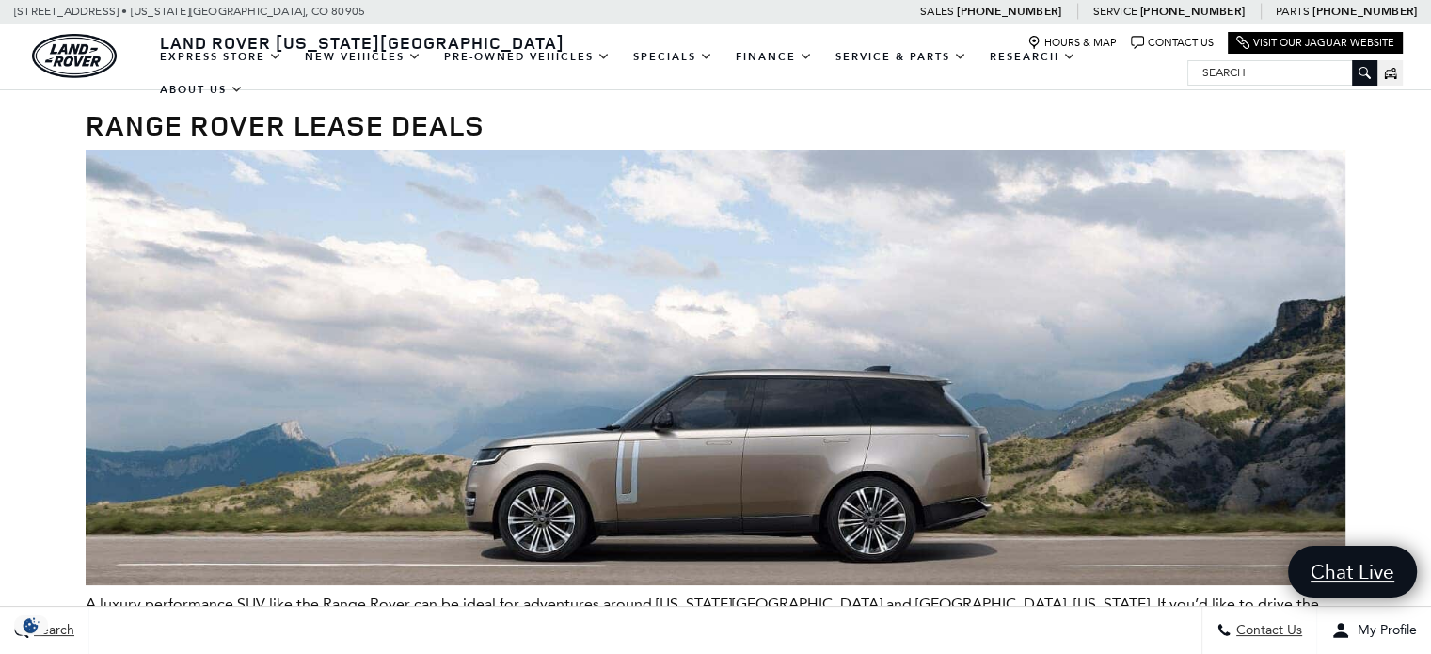
scroll to position [376, 0]
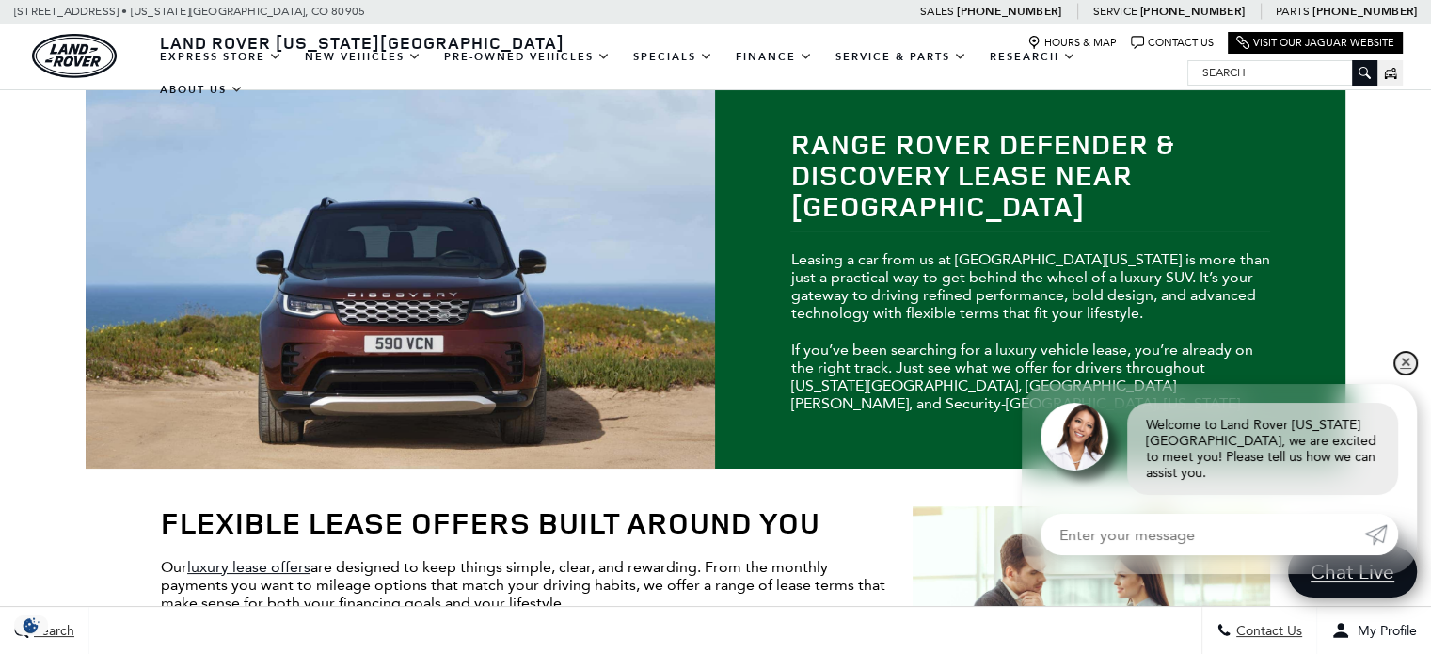
click at [1407, 374] on link "✕" at bounding box center [1405, 363] width 23 height 23
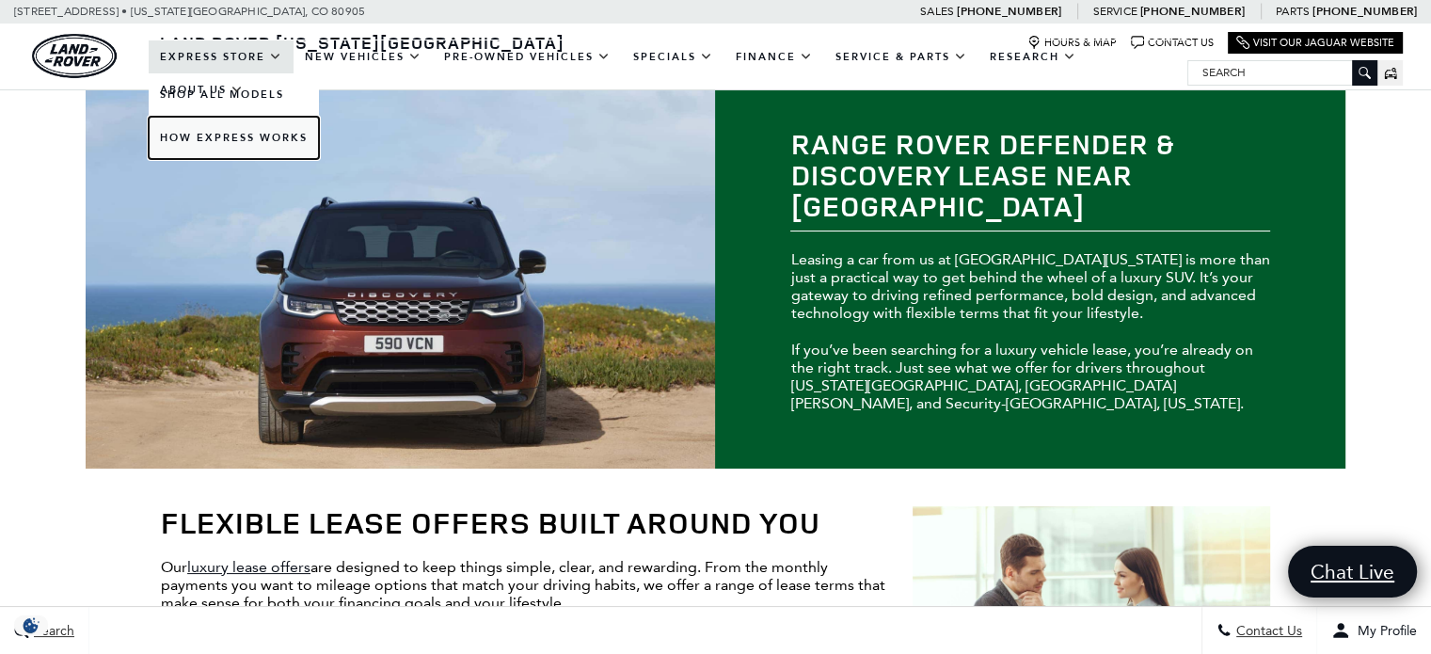
click at [271, 138] on link "How Express Works" at bounding box center [234, 138] width 170 height 42
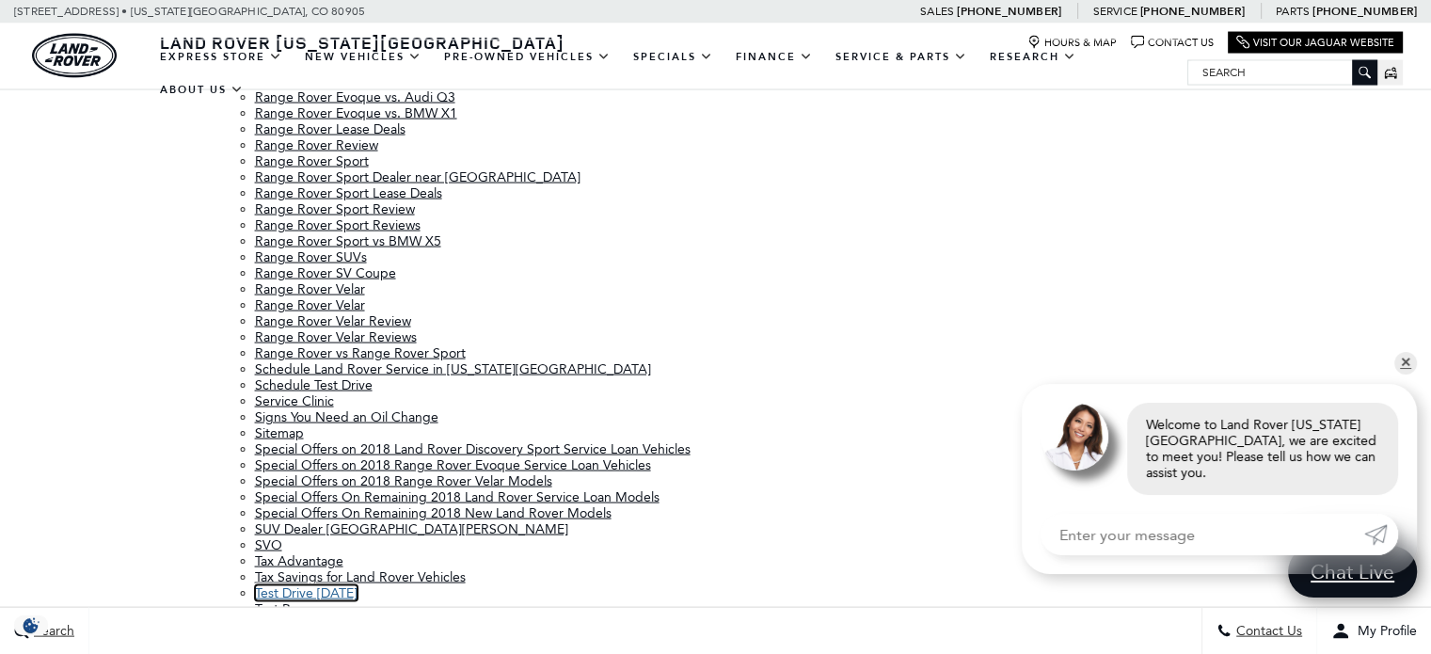
scroll to position [3819, 0]
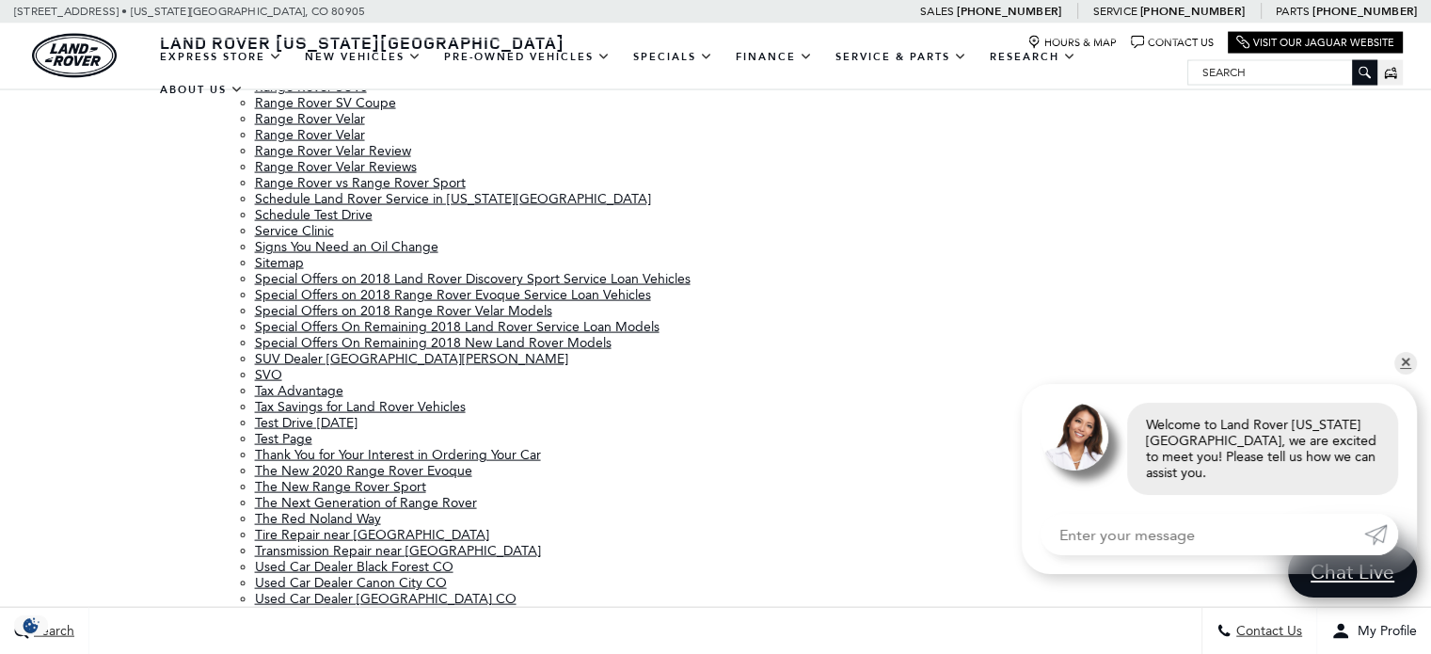
scroll to position [3913, 0]
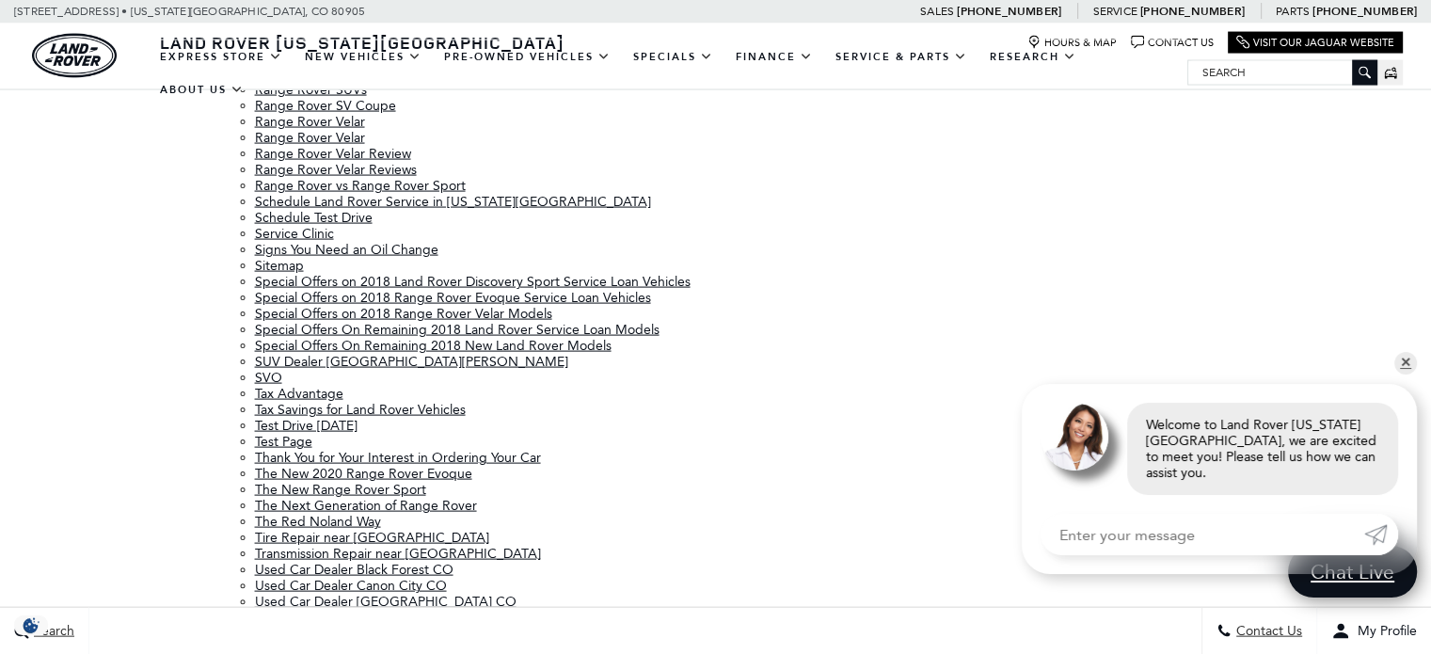
click at [1407, 374] on link "✕" at bounding box center [1405, 363] width 23 height 23
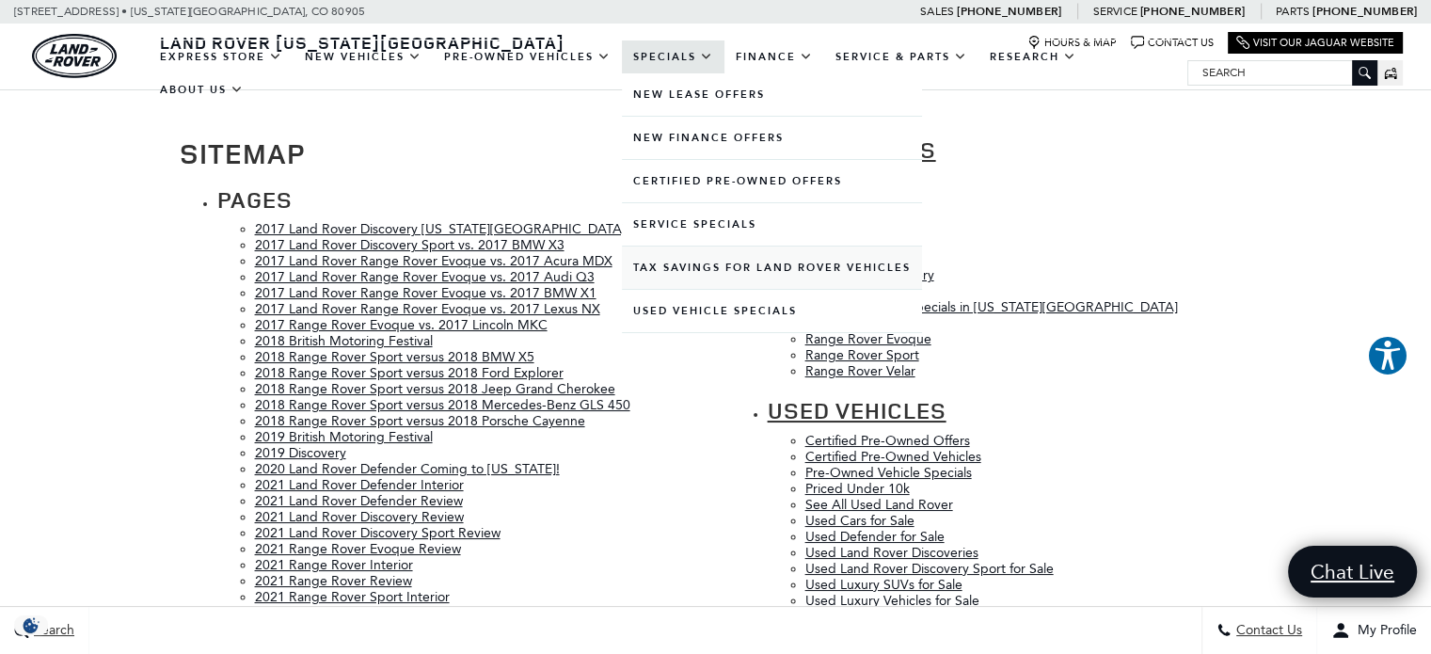
scroll to position [4714, 0]
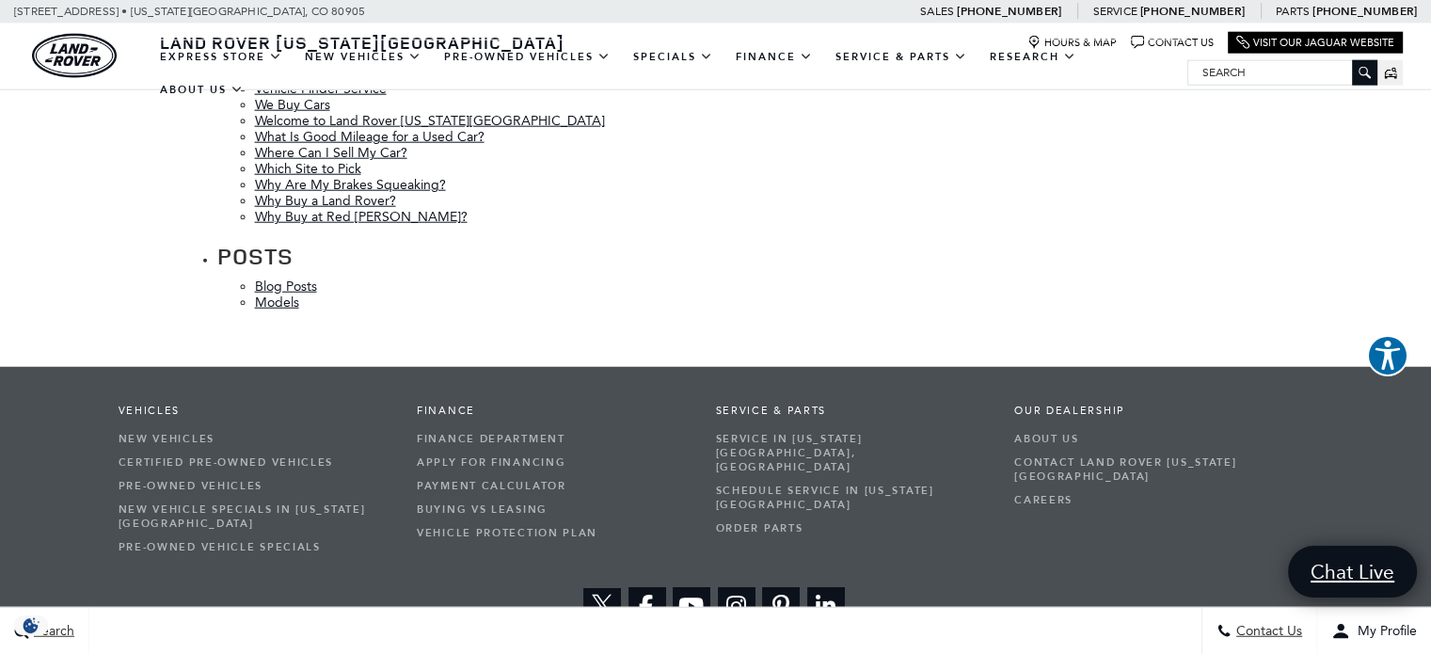
click at [504, 587] on ul "View Twitter View Facebook View Youtube-play Youtube Video Social Network View …" at bounding box center [716, 606] width 1195 height 39
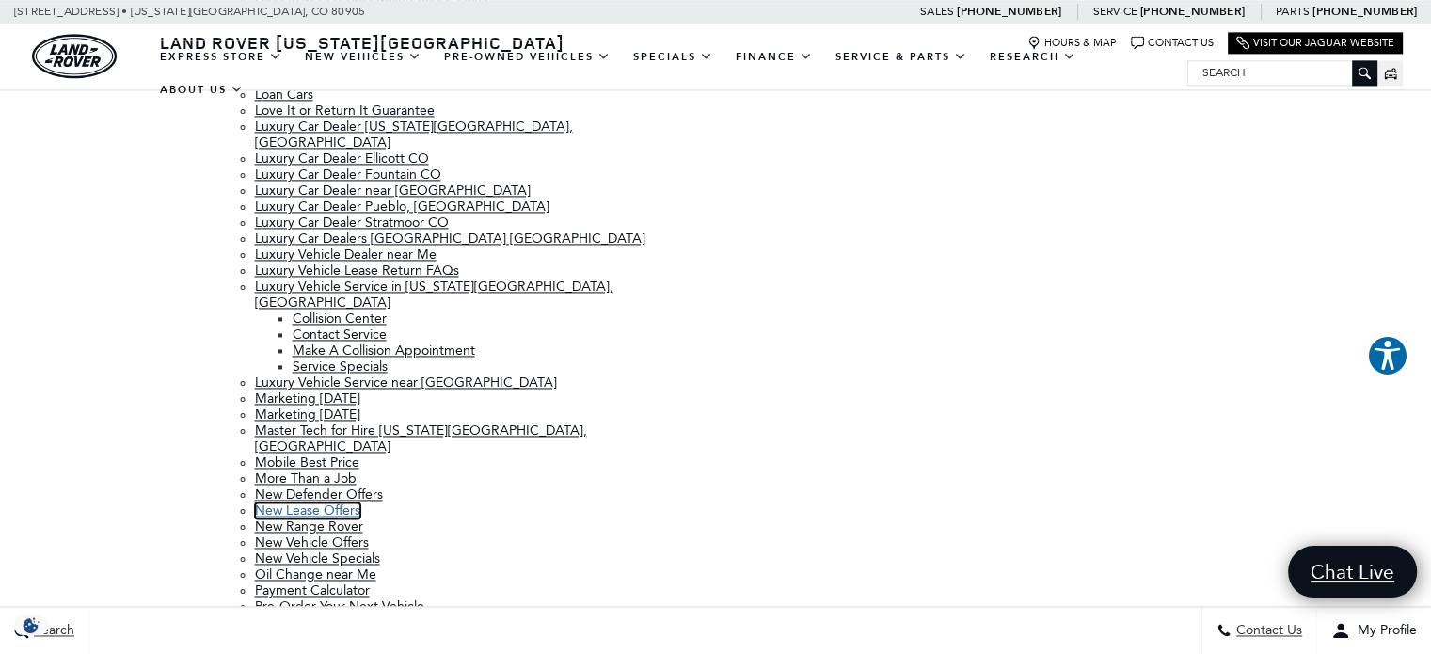
scroll to position [3368, 0]
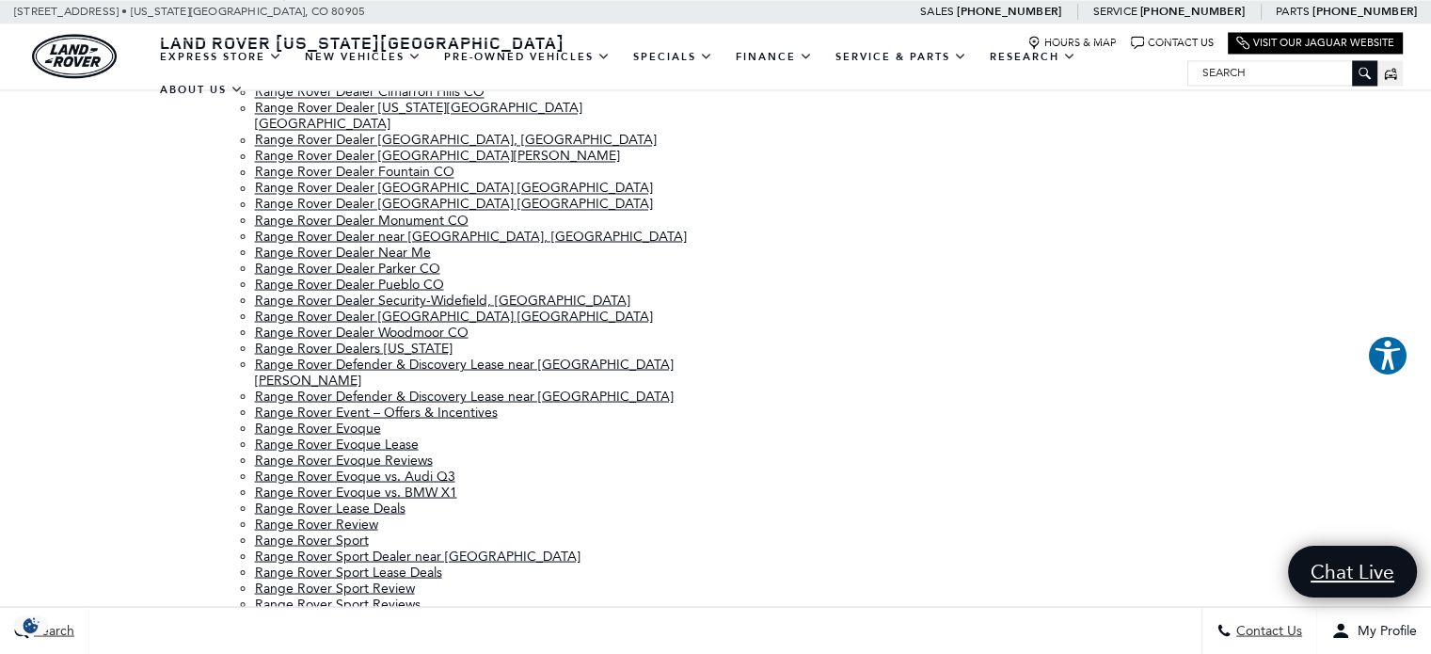
drag, startPoint x: 516, startPoint y: 229, endPoint x: 459, endPoint y: 341, distance: 126.6
click at [459, 499] on li "Range Rover Lease Deals" at bounding box center [478, 507] width 447 height 16
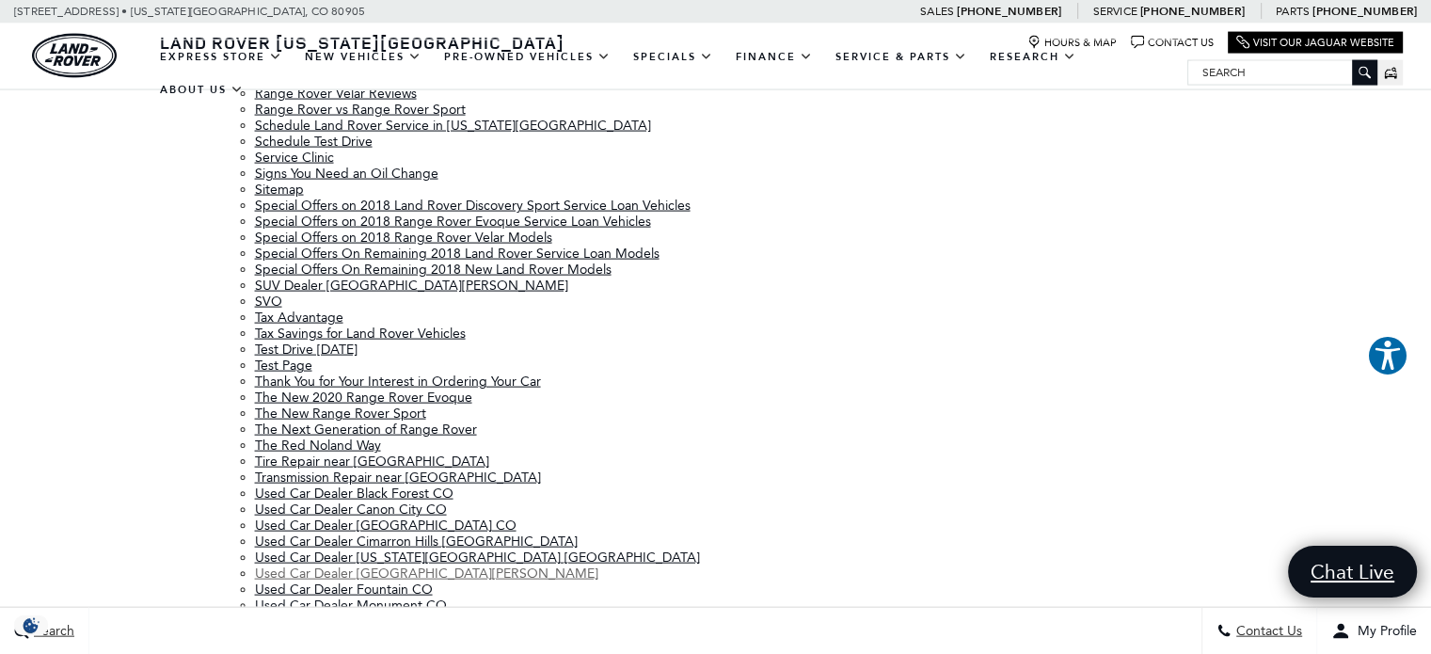
scroll to position [4120, 0]
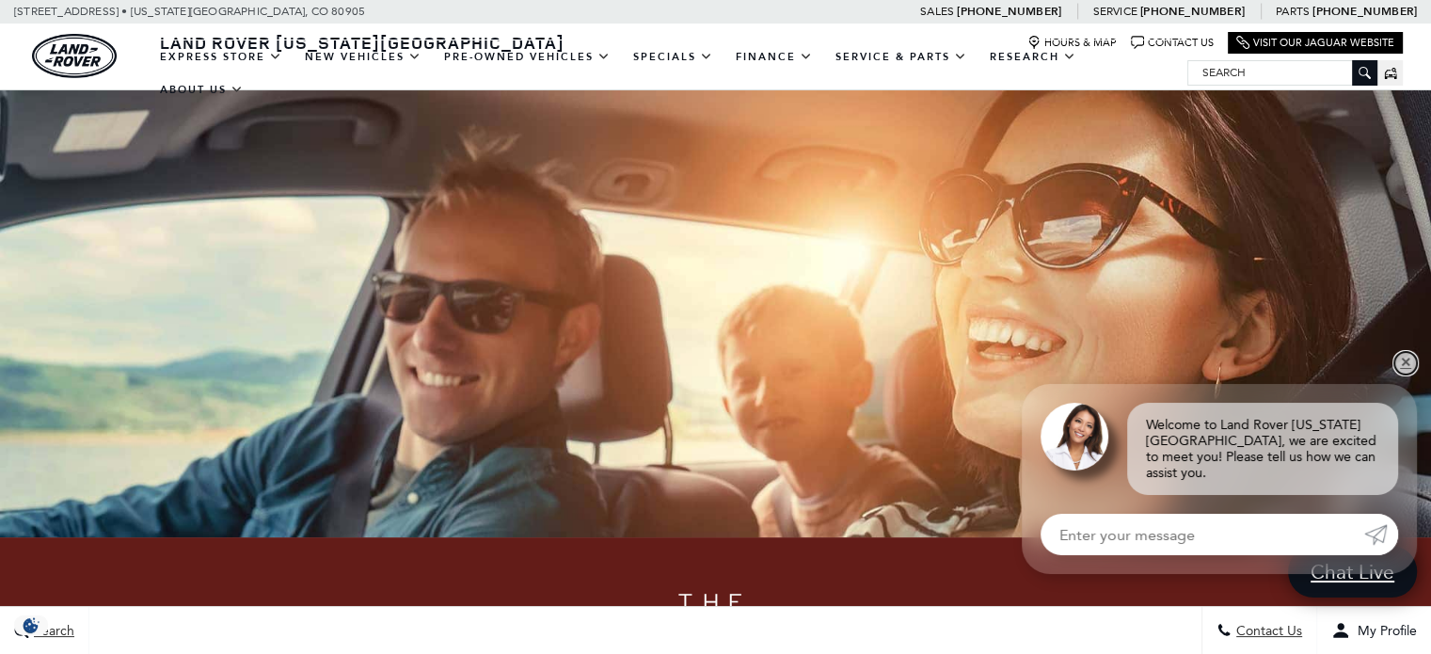
click at [1401, 374] on link "✕" at bounding box center [1405, 363] width 23 height 23
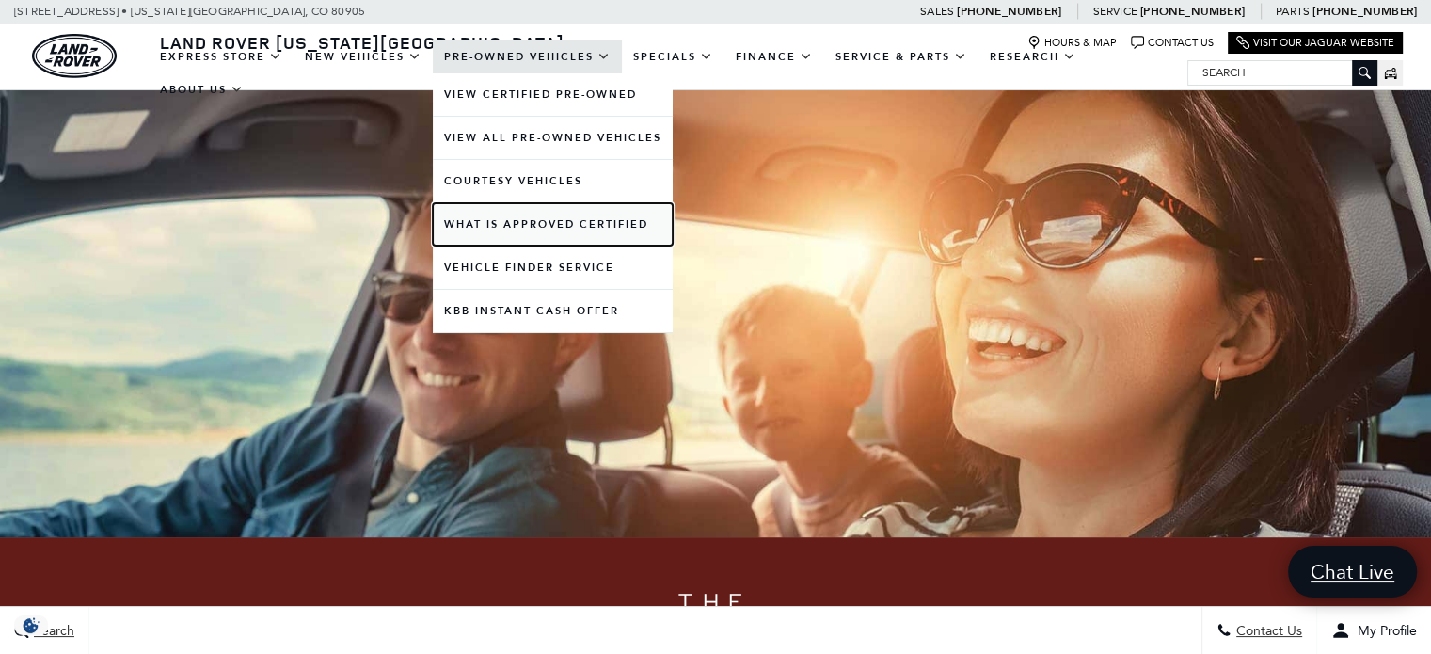
click at [509, 236] on link "What Is Approved Certified" at bounding box center [553, 224] width 240 height 42
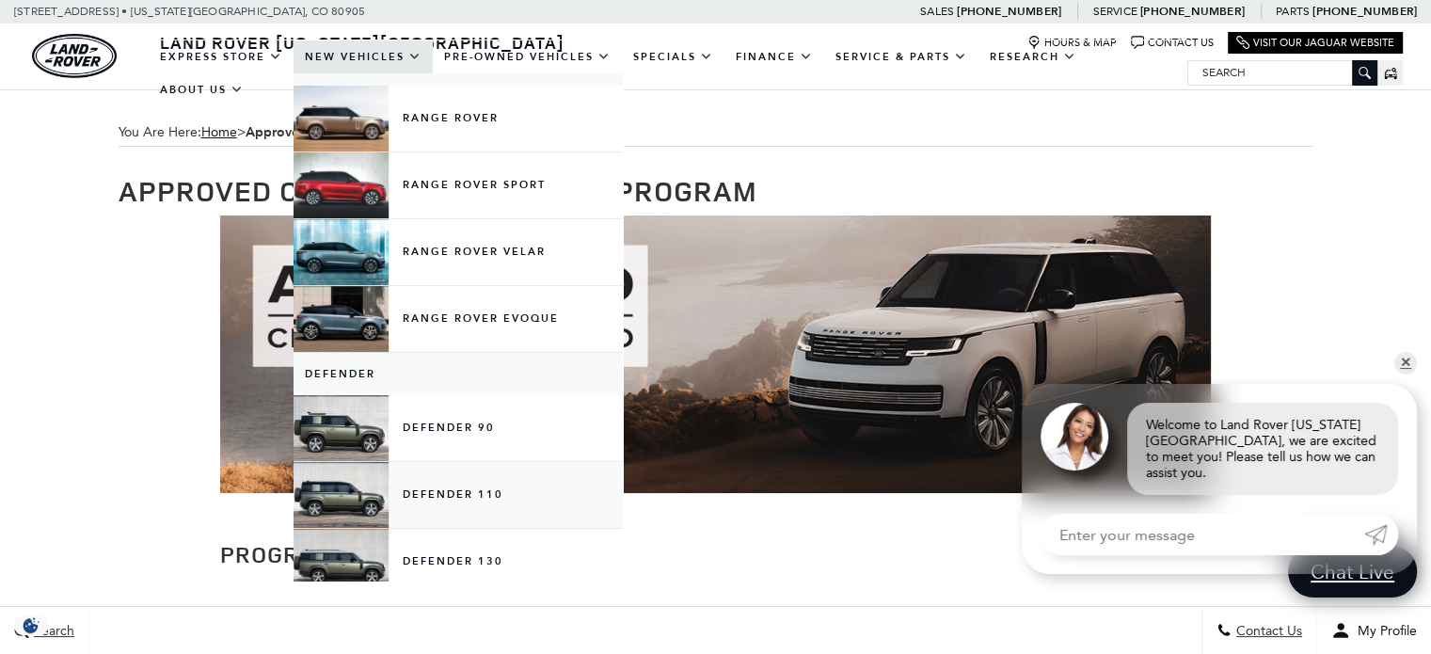
scroll to position [94, 0]
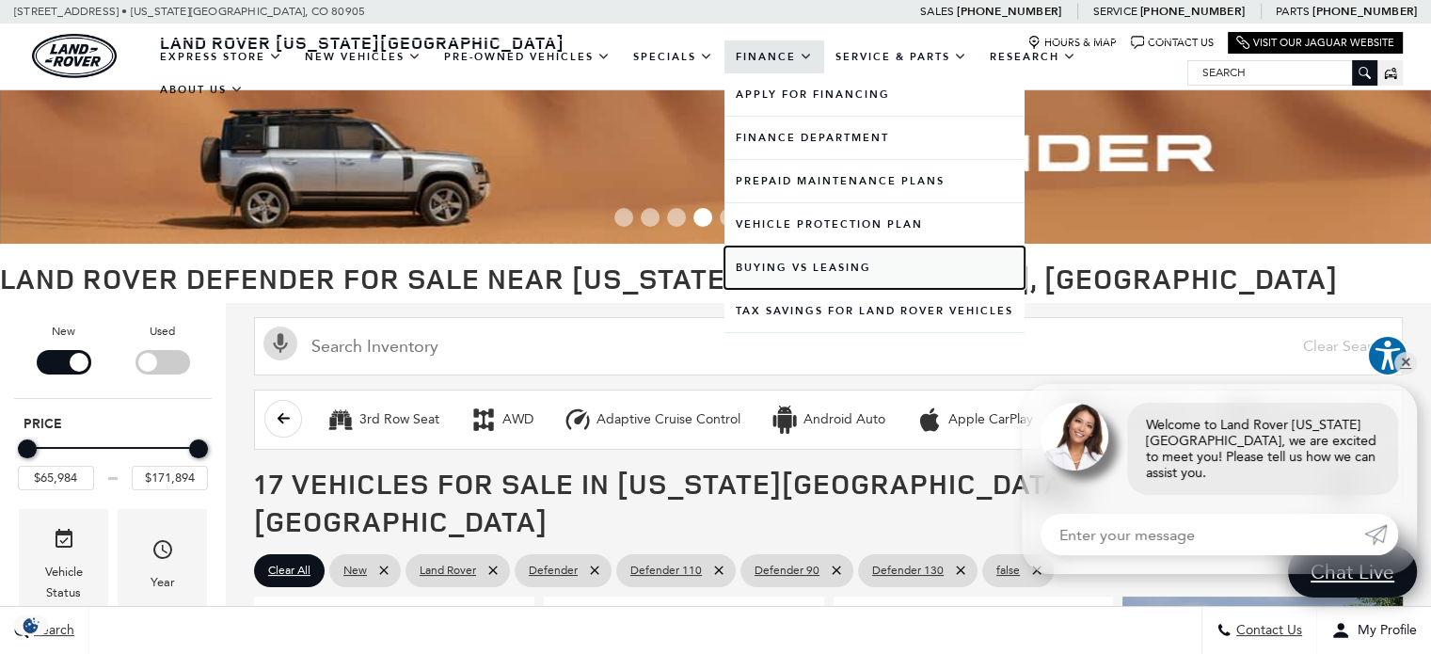
click at [805, 259] on link "Buying vs Leasing" at bounding box center [874, 267] width 300 height 42
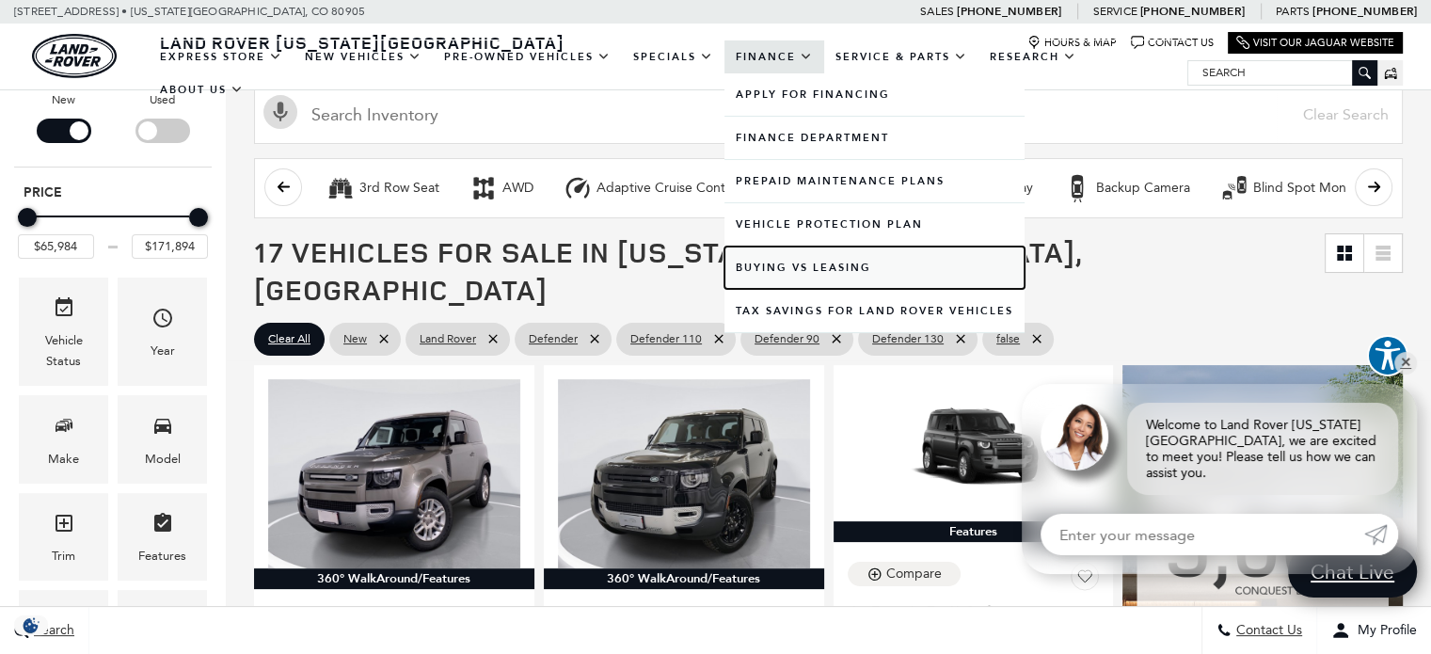
scroll to position [282, 0]
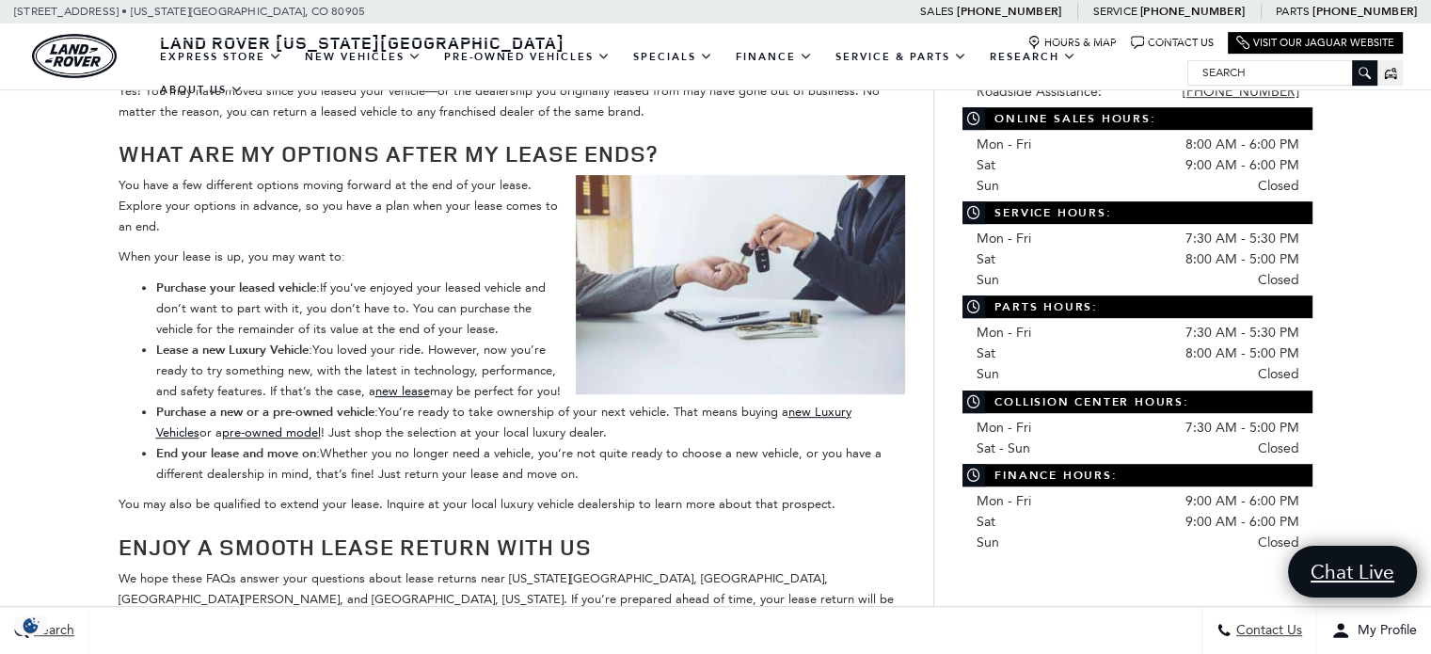
scroll to position [941, 0]
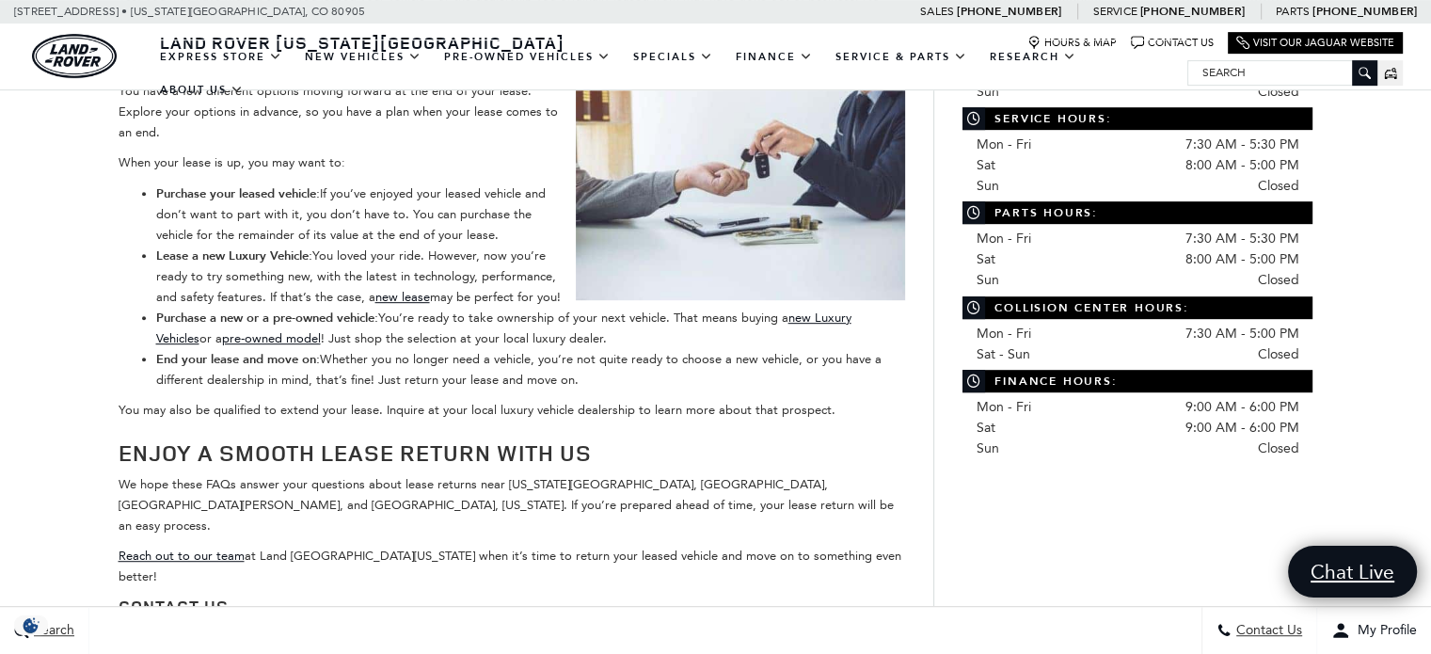
click at [437, 254] on li "Lease a new Luxury Vehicle: You loved your ride. However, now you’re ready to t…" at bounding box center [531, 277] width 750 height 62
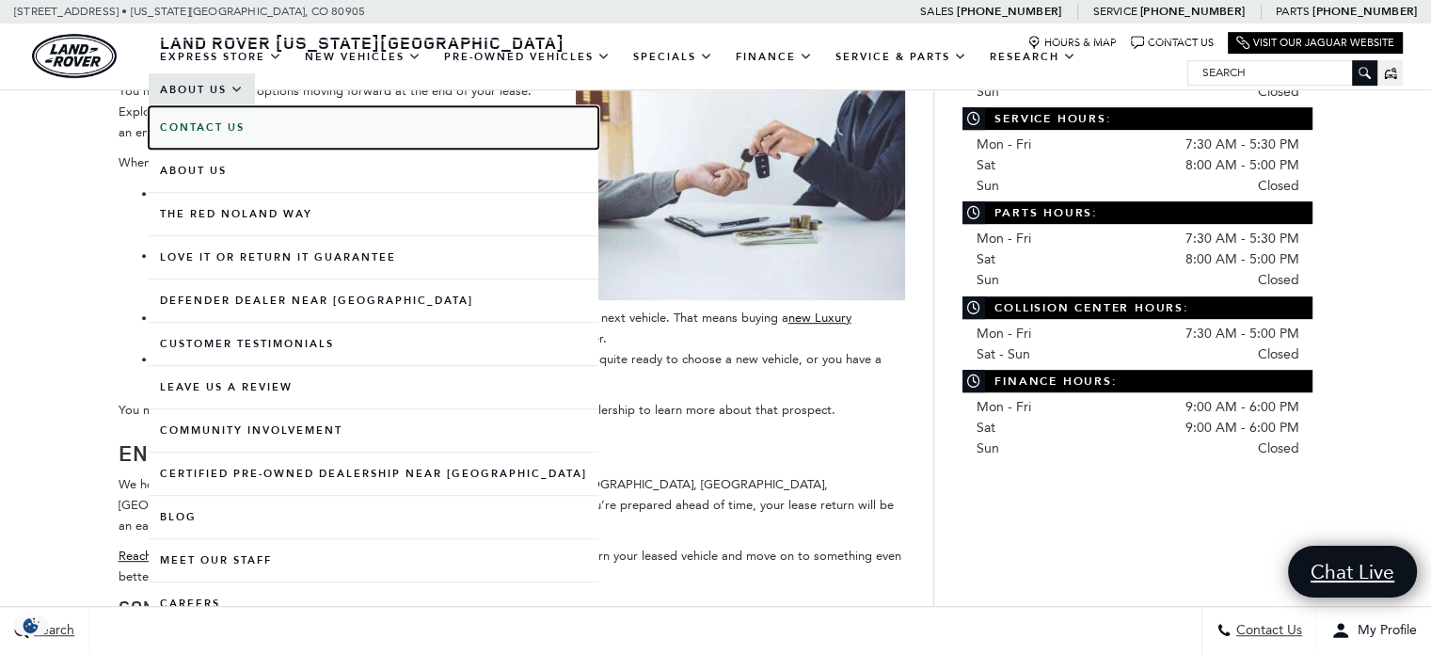
click at [199, 131] on b "Contact Us" at bounding box center [202, 127] width 85 height 14
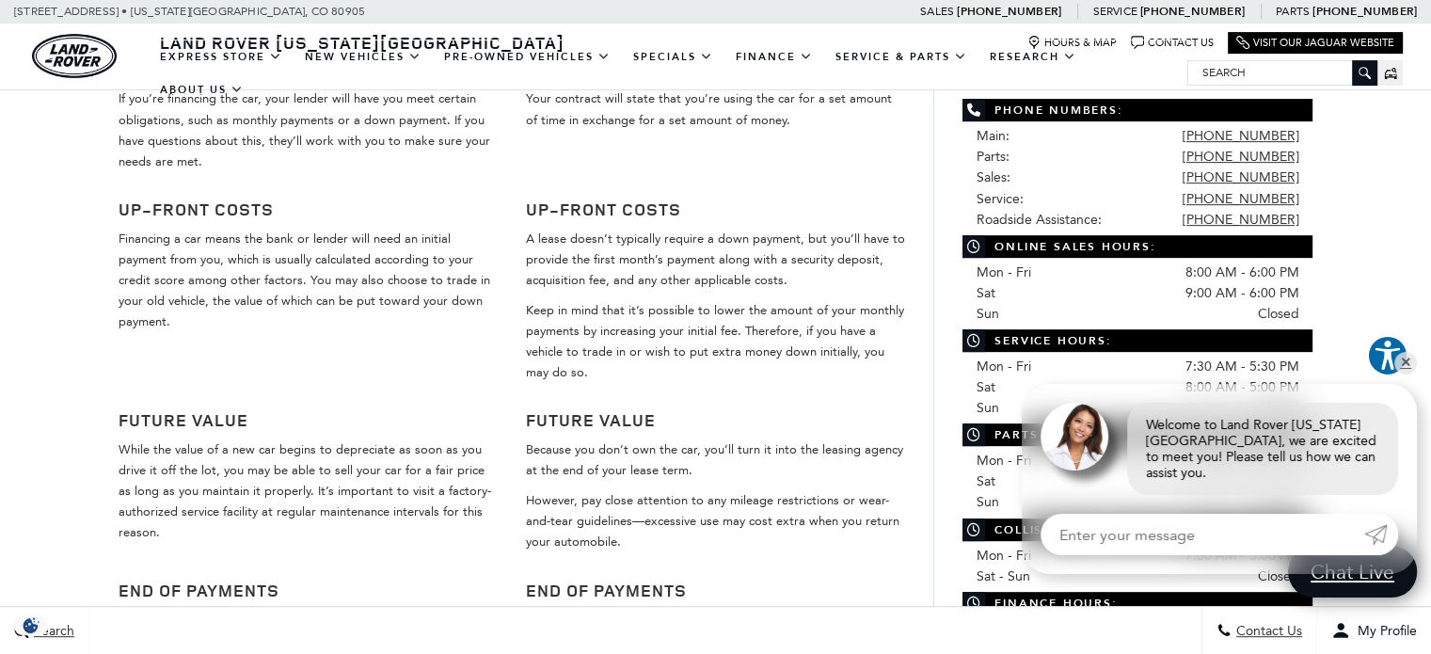
scroll to position [753, 0]
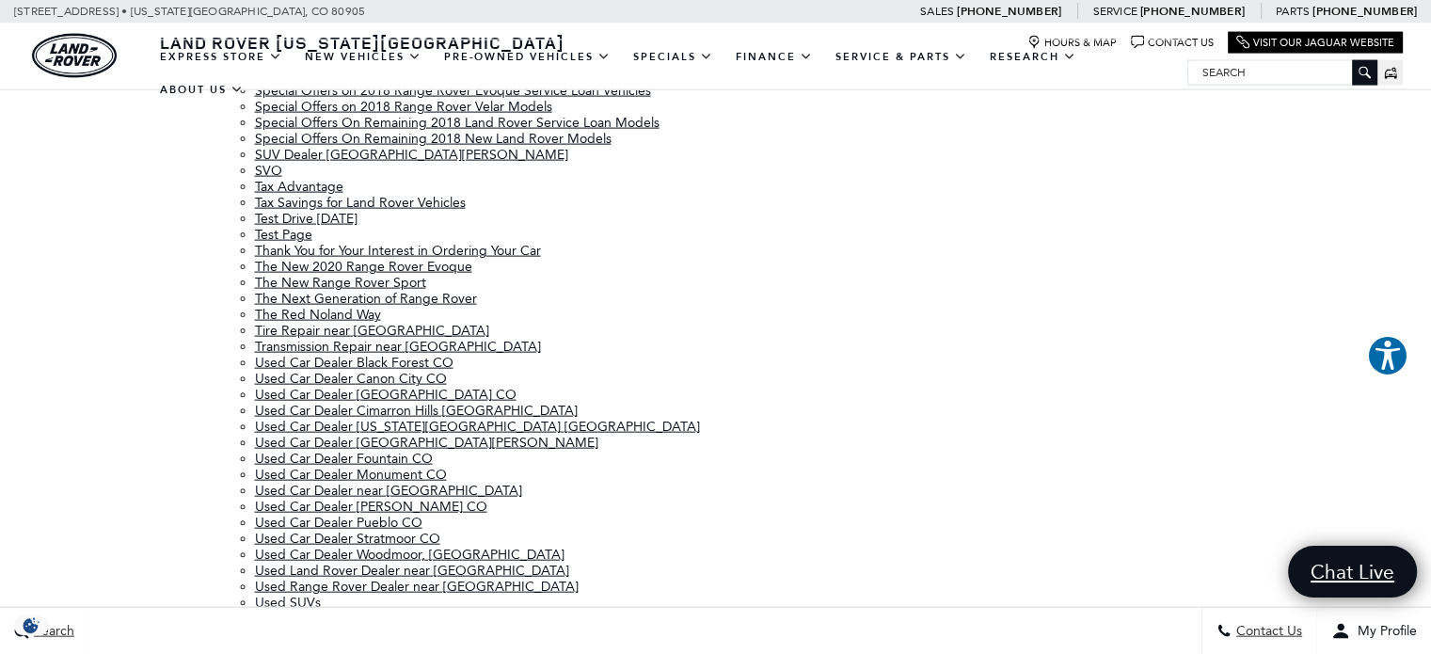
scroll to position [3394, 0]
